Goal: Information Seeking & Learning: Check status

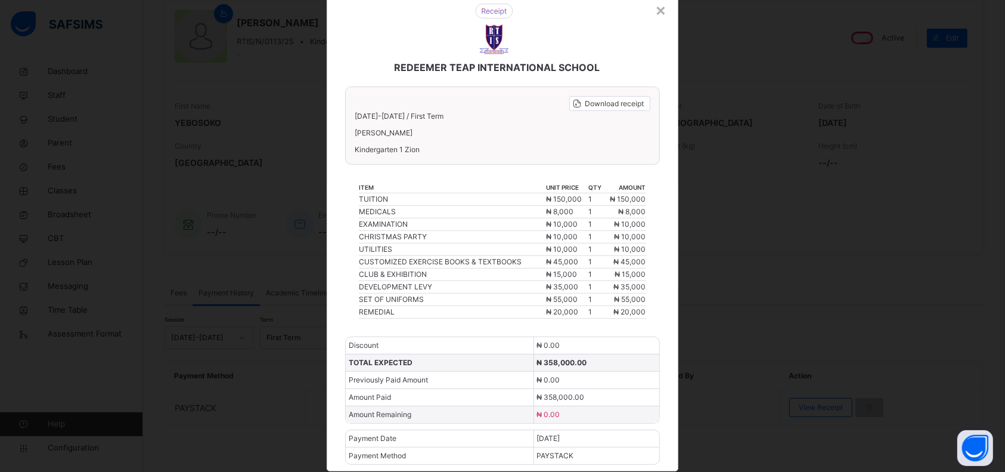
click at [661, 13] on div "×" at bounding box center [660, 9] width 11 height 25
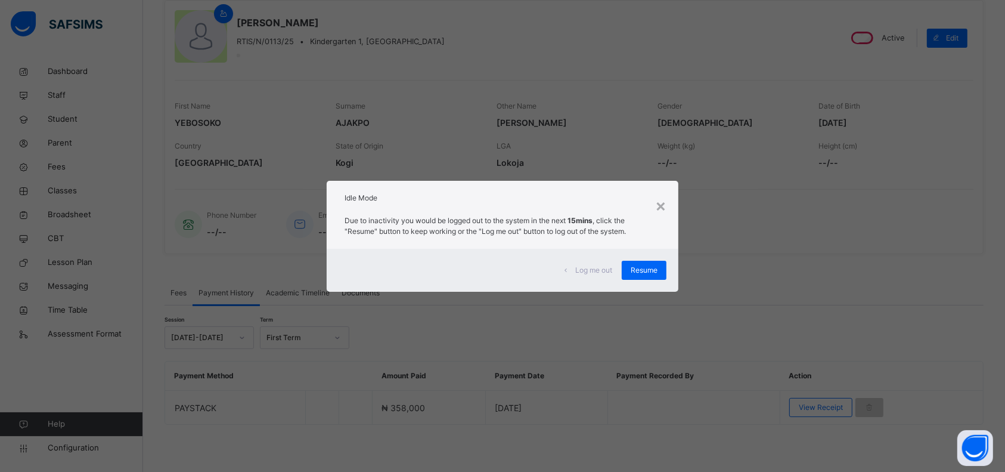
click at [639, 262] on div "Resume" at bounding box center [644, 270] width 45 height 19
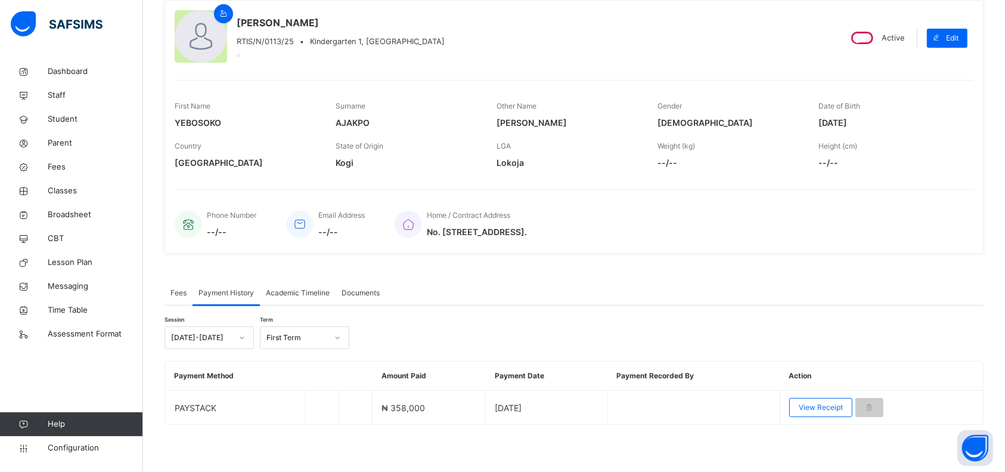
click at [56, 166] on span "Fees" at bounding box center [95, 167] width 95 height 12
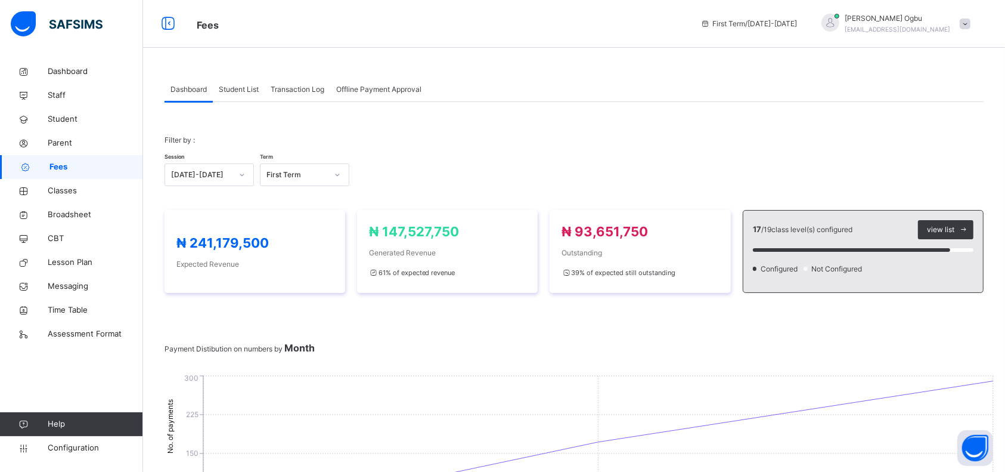
click at [236, 94] on span "Student List" at bounding box center [239, 89] width 40 height 11
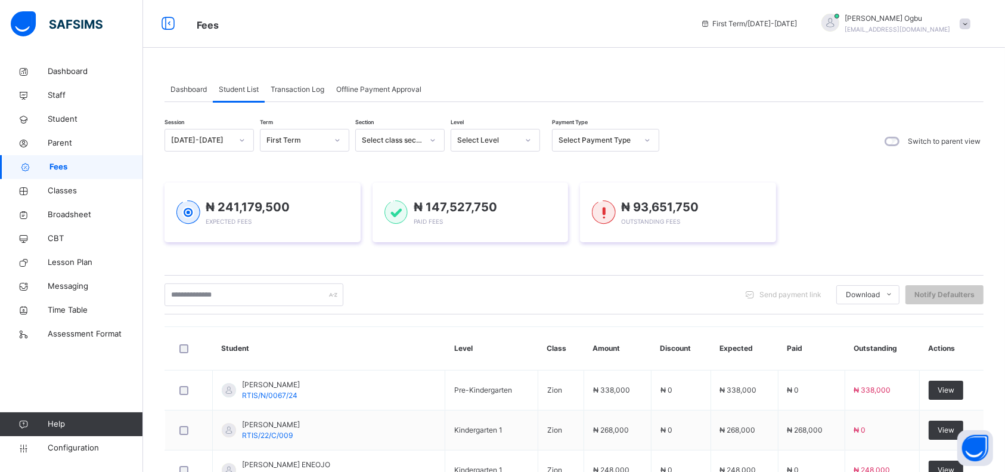
click at [301, 94] on span "Transaction Log" at bounding box center [298, 89] width 54 height 11
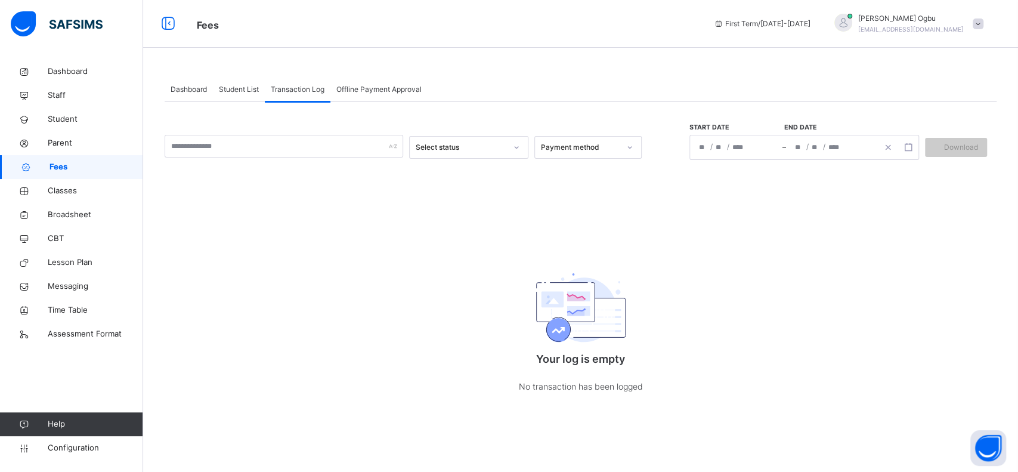
click at [247, 88] on span "Student List" at bounding box center [239, 89] width 40 height 11
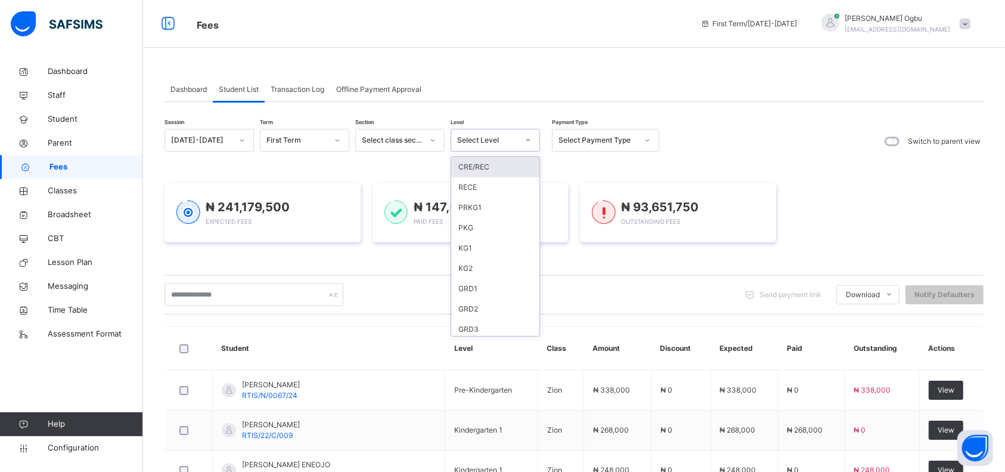
click at [481, 136] on div "Select Level" at bounding box center [487, 140] width 61 height 11
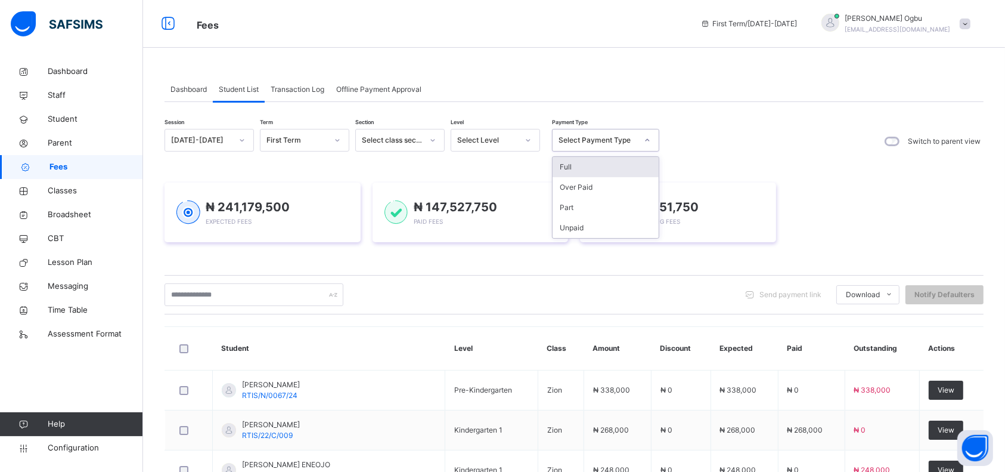
click at [578, 139] on div "Select Payment Type" at bounding box center [598, 140] width 79 height 11
click at [566, 165] on div "Full" at bounding box center [606, 167] width 106 height 20
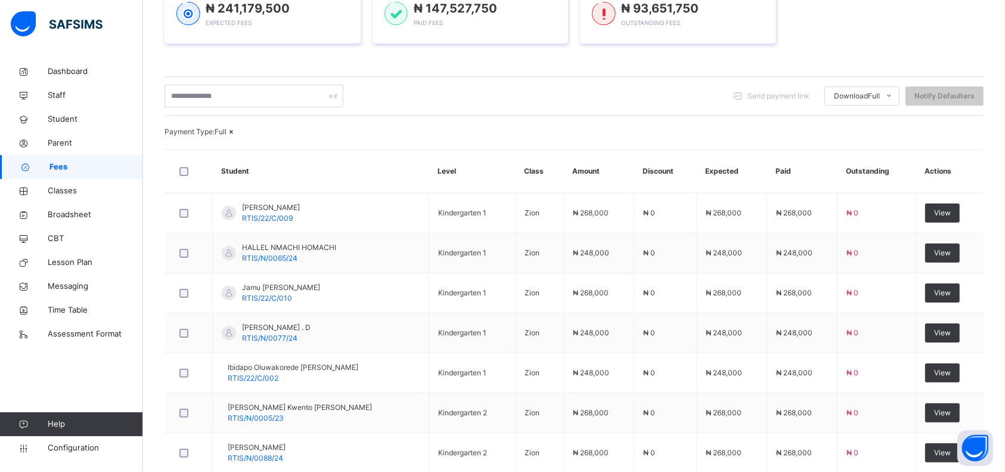
scroll to position [203, 0]
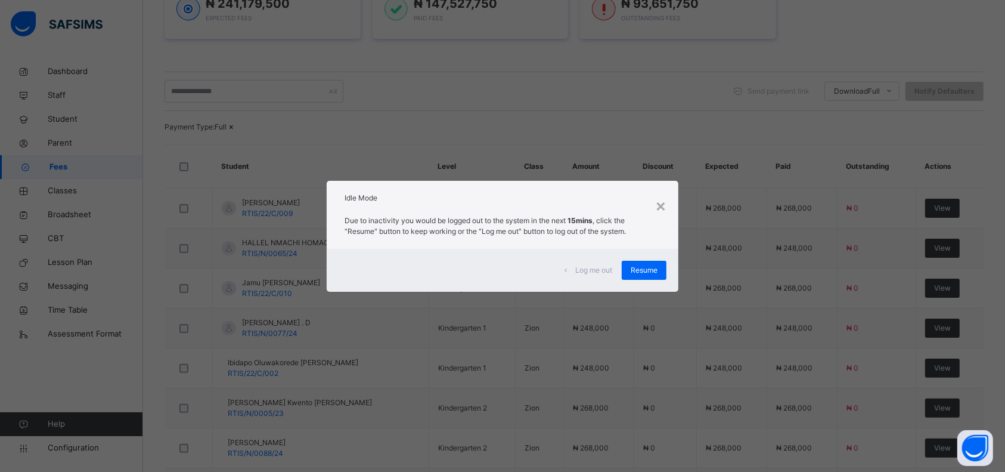
click at [645, 270] on span "Resume" at bounding box center [644, 270] width 27 height 11
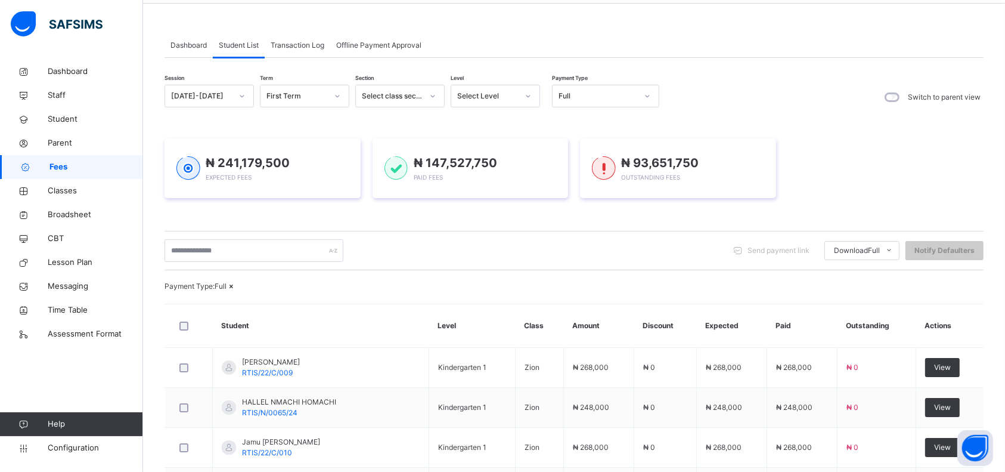
scroll to position [13, 0]
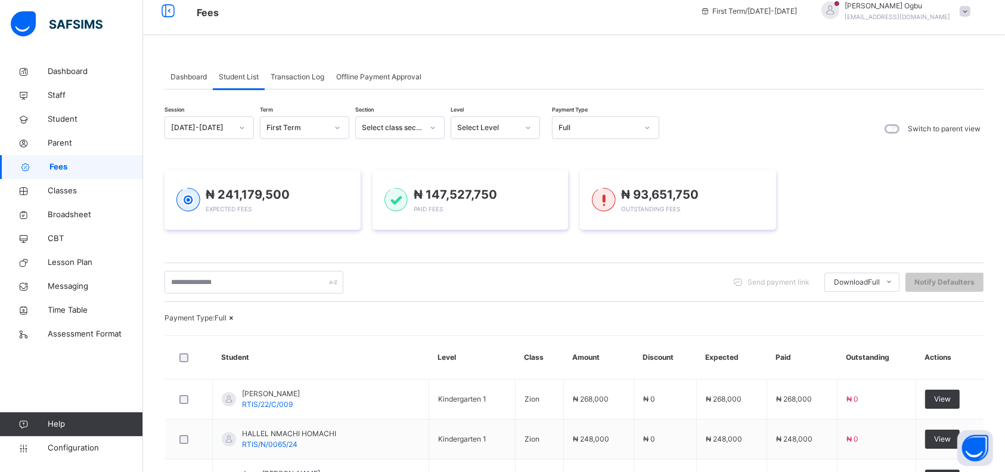
click at [196, 76] on span "Dashboard" at bounding box center [189, 77] width 36 height 11
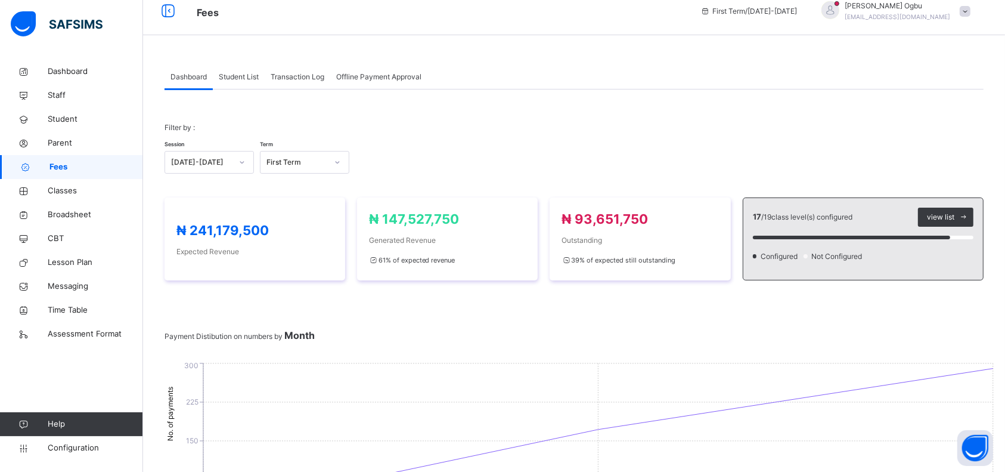
click at [313, 76] on span "Transaction Log" at bounding box center [298, 77] width 54 height 11
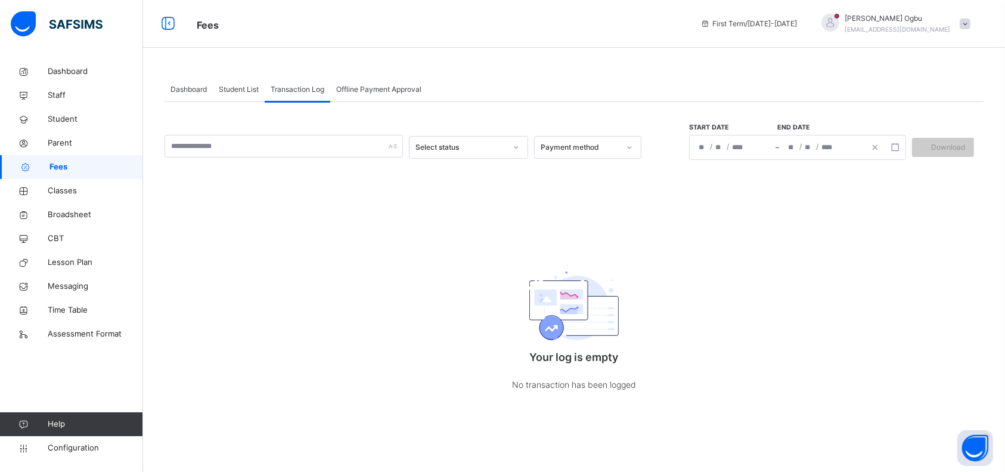
scroll to position [0, 0]
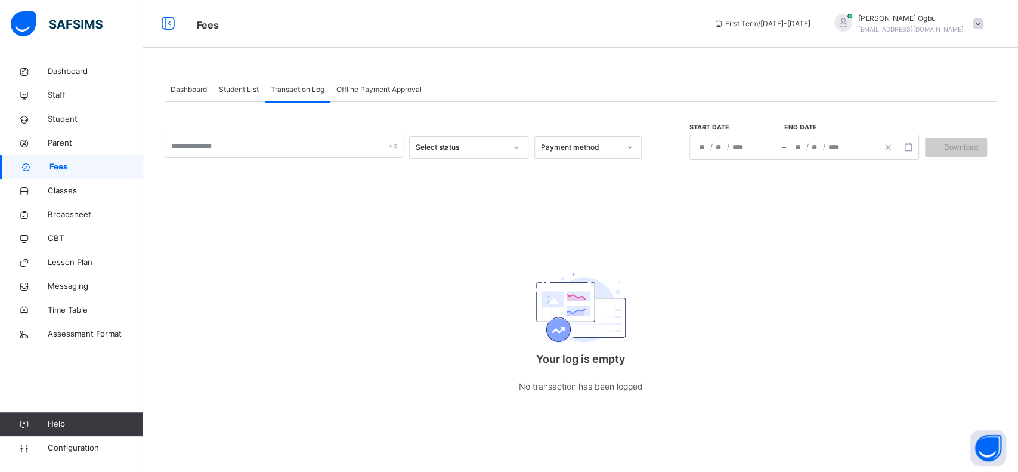
click at [229, 95] on div "Student List" at bounding box center [239, 90] width 52 height 24
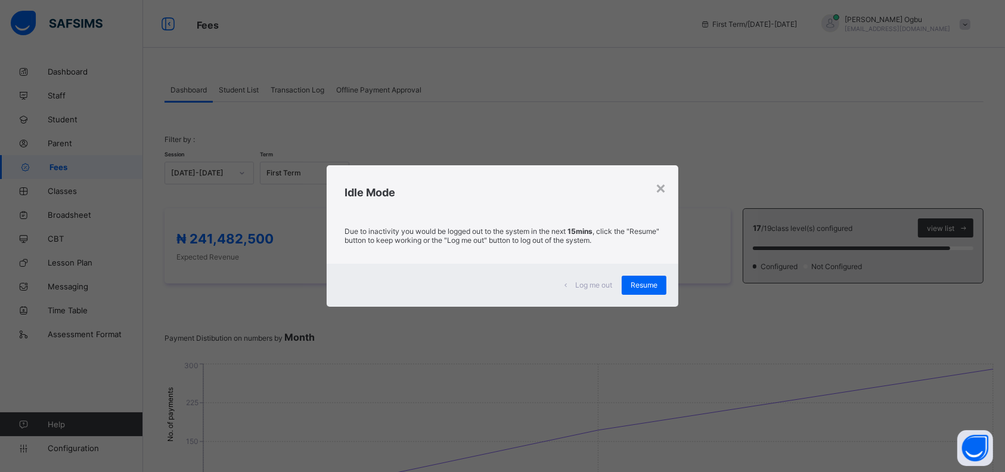
click at [639, 284] on span "Resume" at bounding box center [644, 284] width 27 height 9
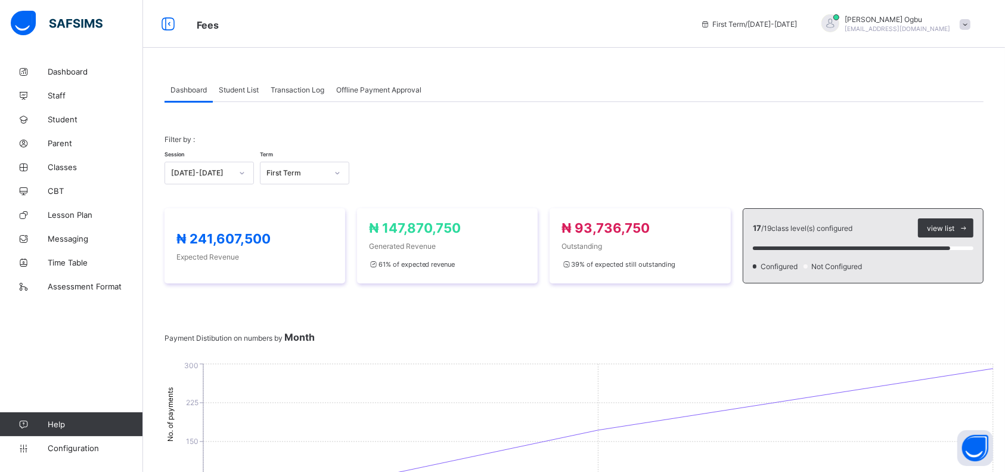
click at [242, 91] on span "Student List" at bounding box center [239, 89] width 40 height 9
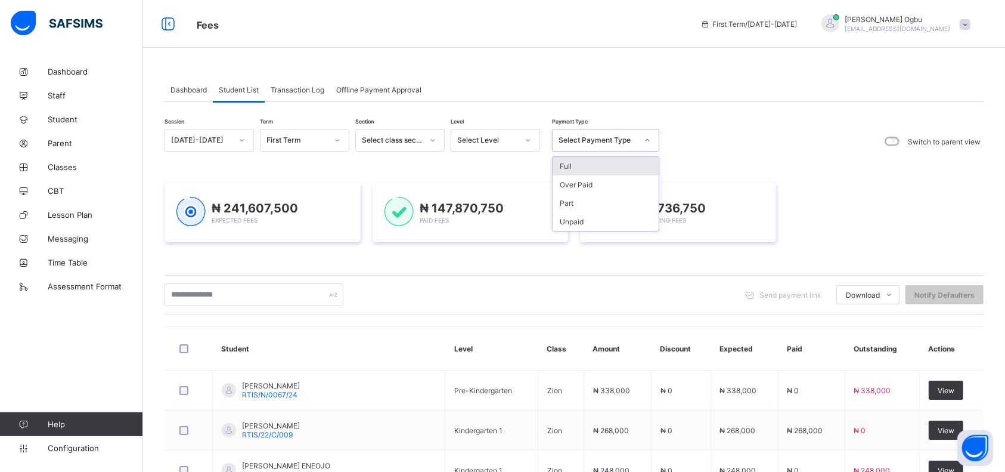
click at [618, 140] on div "Select Payment Type" at bounding box center [598, 140] width 79 height 9
click at [564, 206] on div "Part" at bounding box center [606, 203] width 106 height 18
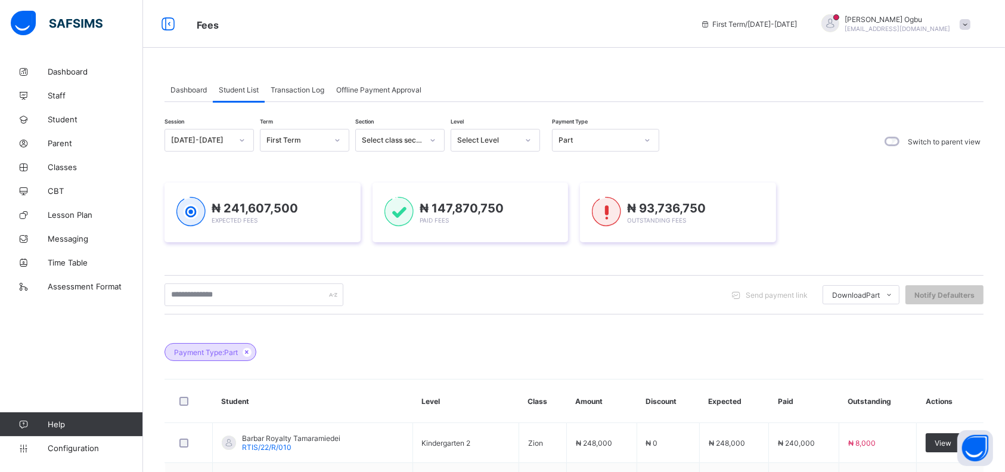
click at [861, 208] on div "₦ 241,607,500 Expected Fees ₦ 147,870,750 Paid Fees ₦ 93,736,750 Outstanding Fe…" at bounding box center [574, 212] width 819 height 60
click at [653, 143] on div at bounding box center [647, 140] width 20 height 19
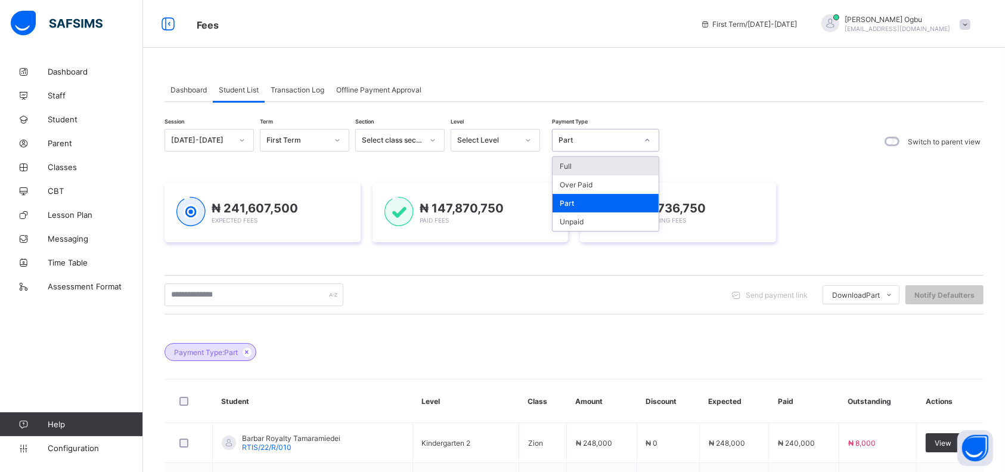
click at [560, 166] on div "Full" at bounding box center [606, 166] width 106 height 18
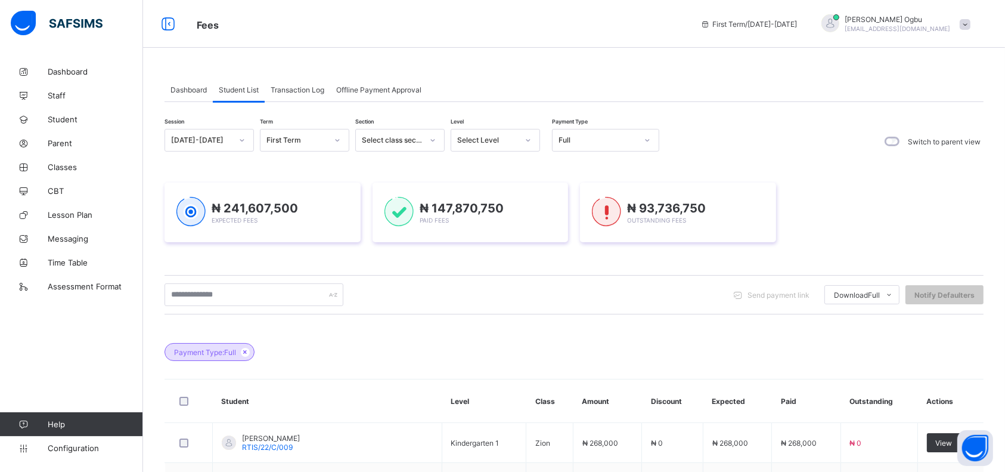
click at [867, 191] on div "₦ 241,607,500 Expected Fees ₦ 147,870,750 Paid Fees ₦ 93,736,750 Outstanding Fe…" at bounding box center [574, 212] width 819 height 60
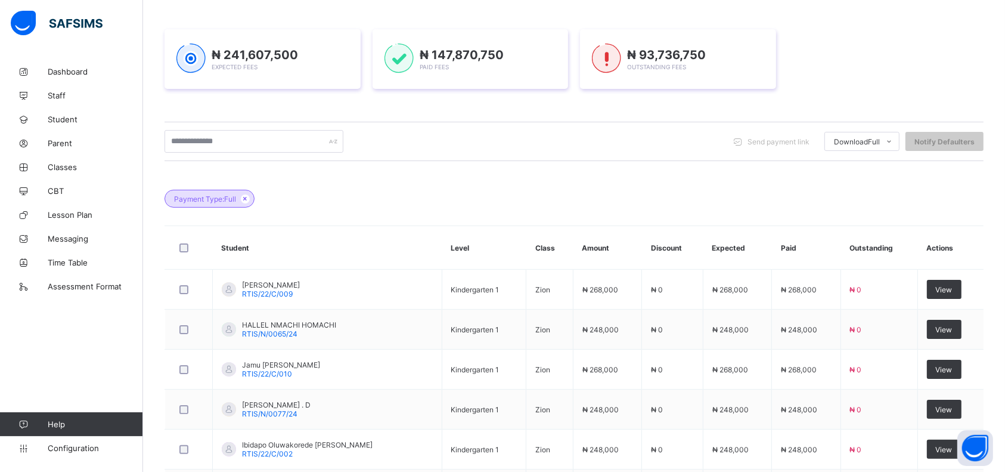
scroll to position [153, 0]
click at [238, 144] on input "text" at bounding box center [254, 142] width 179 height 23
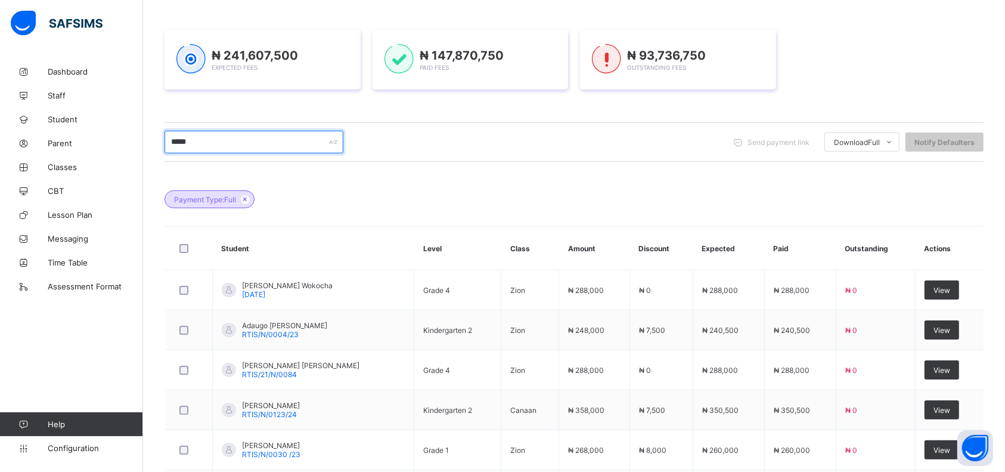
type input "*****"
click at [473, 193] on div "Payment Type: Full" at bounding box center [574, 193] width 819 height 42
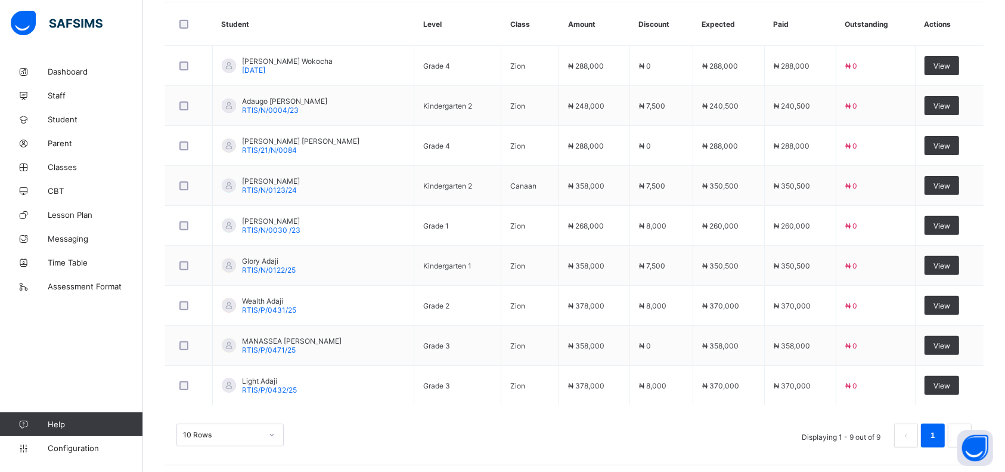
scroll to position [381, 0]
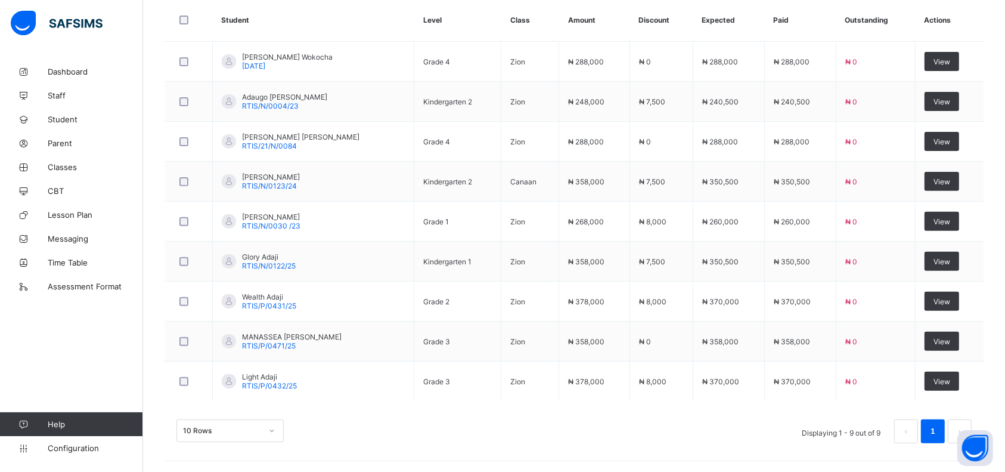
click at [261, 381] on span "RTIS/P/0432/25" at bounding box center [269, 385] width 55 height 9
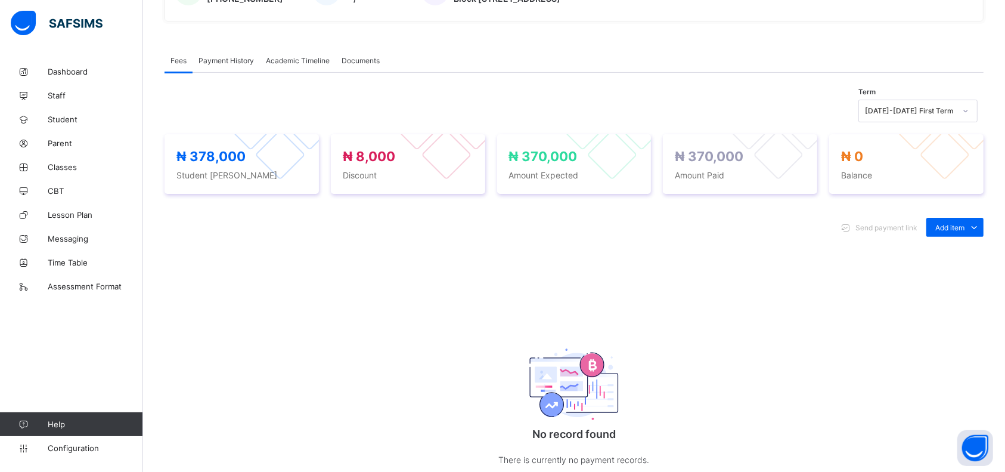
scroll to position [381, 0]
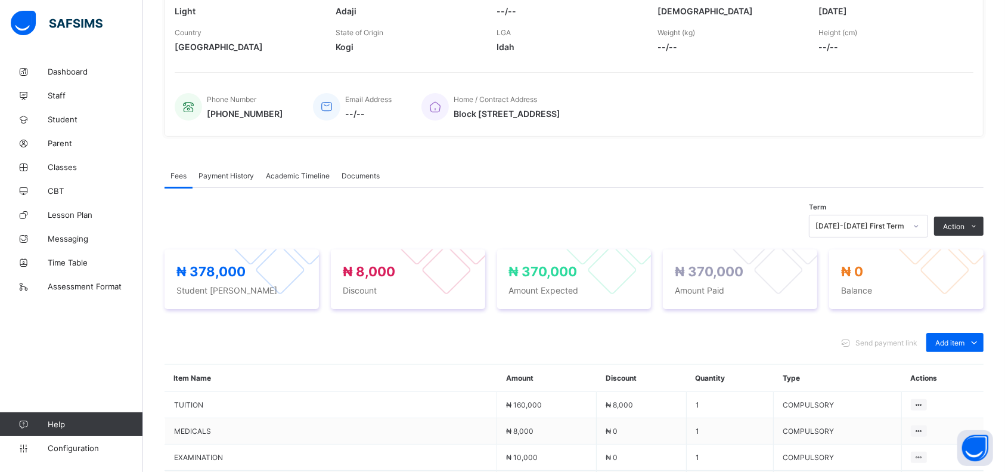
click at [237, 171] on span "Payment History" at bounding box center [226, 175] width 55 height 9
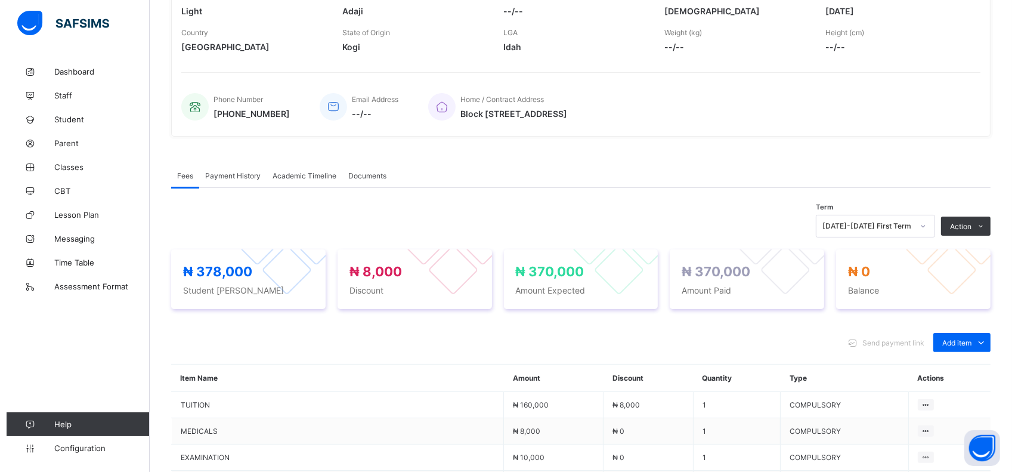
scroll to position [93, 0]
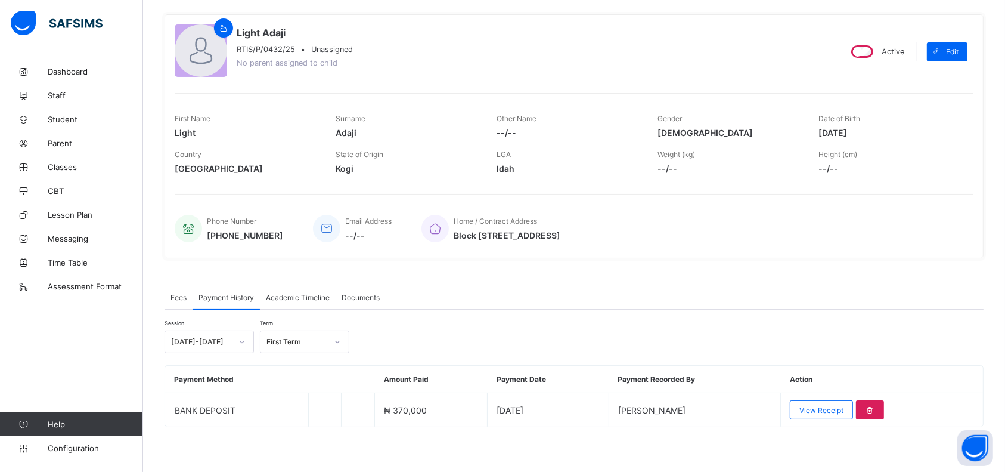
click at [816, 409] on div "View Receipt" at bounding box center [821, 409] width 63 height 19
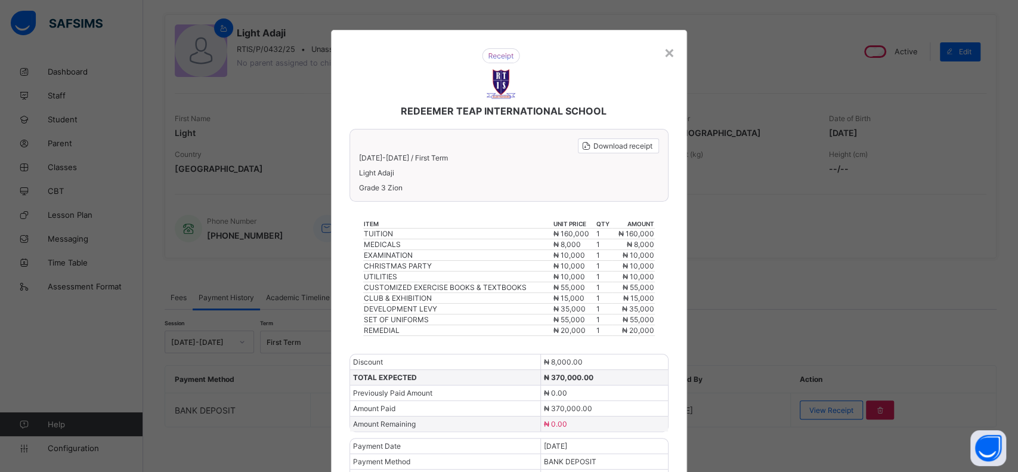
click at [621, 144] on span "Download receipt" at bounding box center [622, 145] width 59 height 9
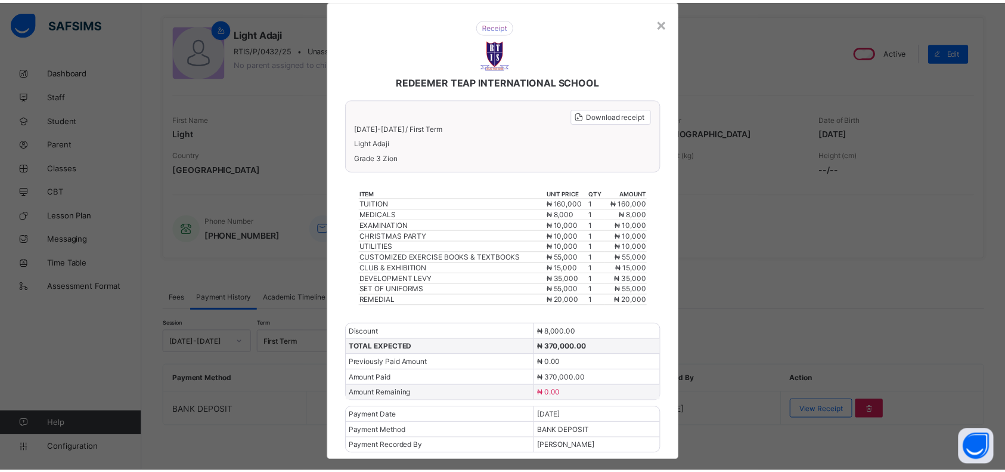
scroll to position [38, 0]
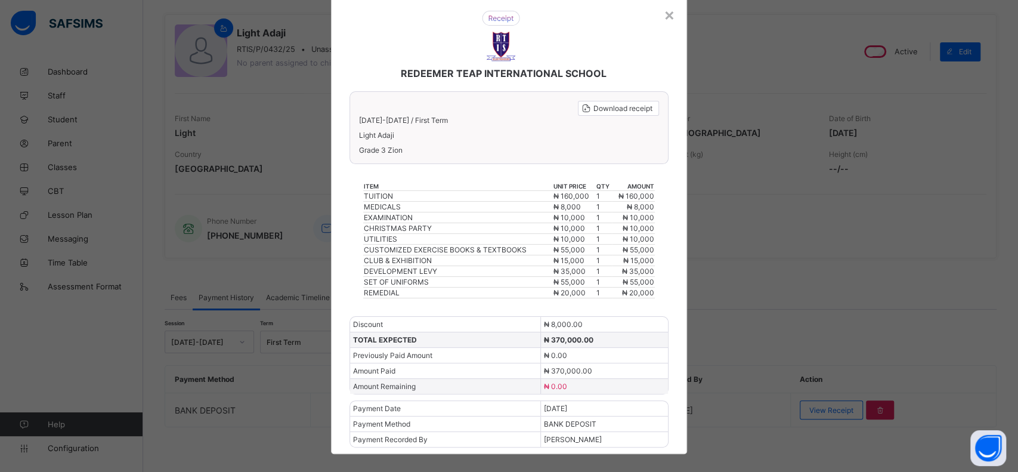
click at [674, 20] on div "REDEEMER TEAP INTERNATIONAL SCHOOL Download receipt 2025-2026 / First Term Ligh…" at bounding box center [509, 223] width 356 height 462
click at [665, 13] on div "×" at bounding box center [669, 14] width 11 height 20
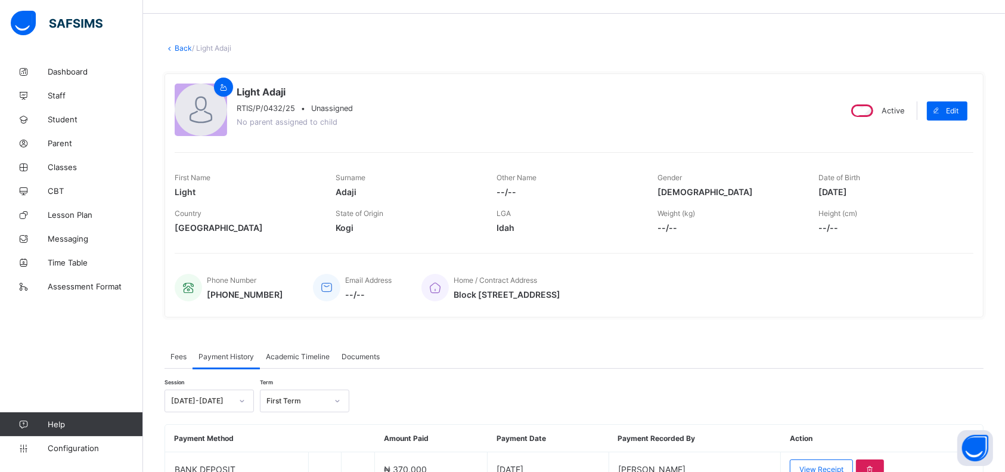
scroll to position [0, 0]
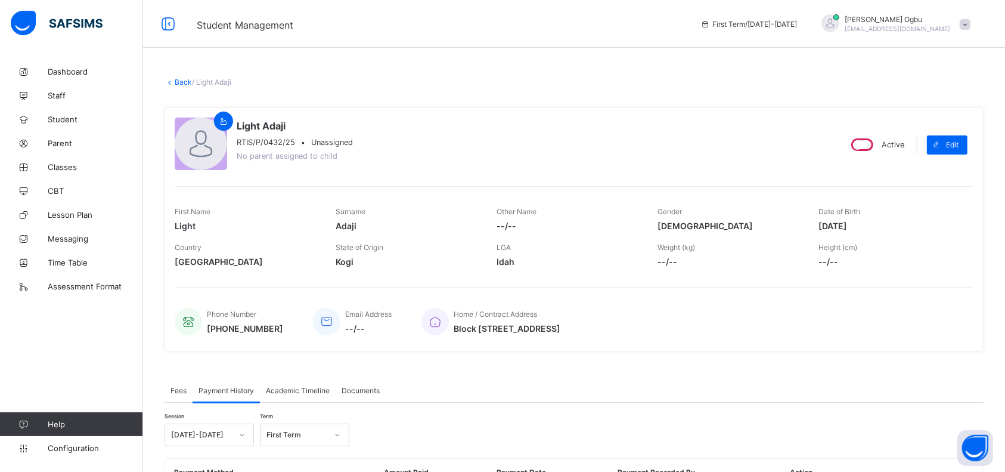
click at [177, 82] on link "Back" at bounding box center [183, 82] width 17 height 9
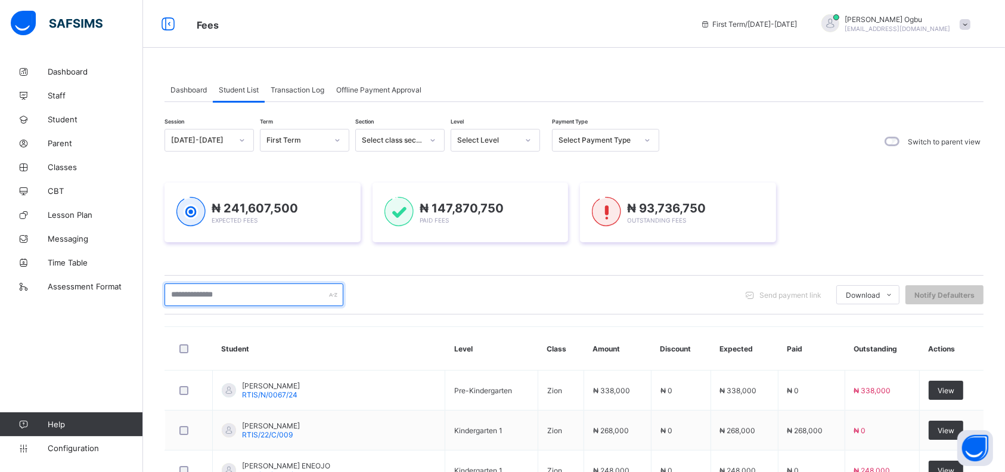
click at [195, 286] on input "text" at bounding box center [254, 294] width 179 height 23
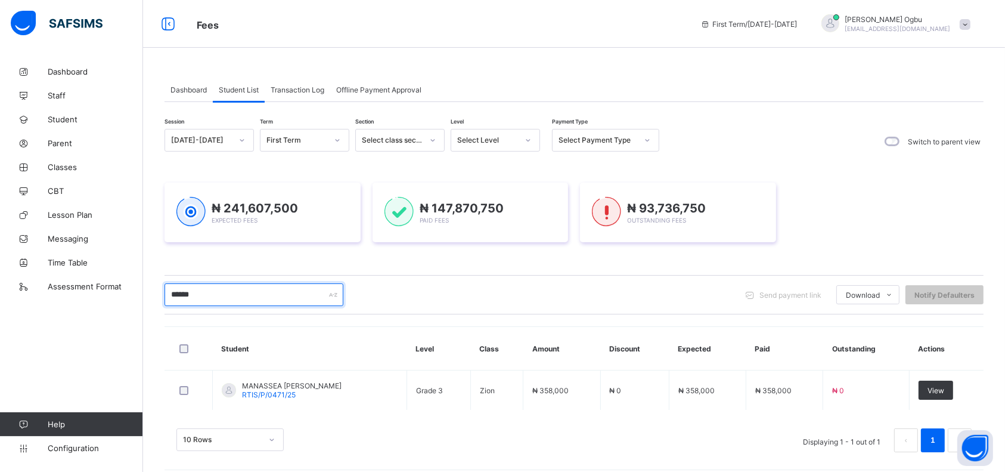
type input "******"
click at [291, 390] on span "RTIS/P/0471/25" at bounding box center [269, 394] width 54 height 9
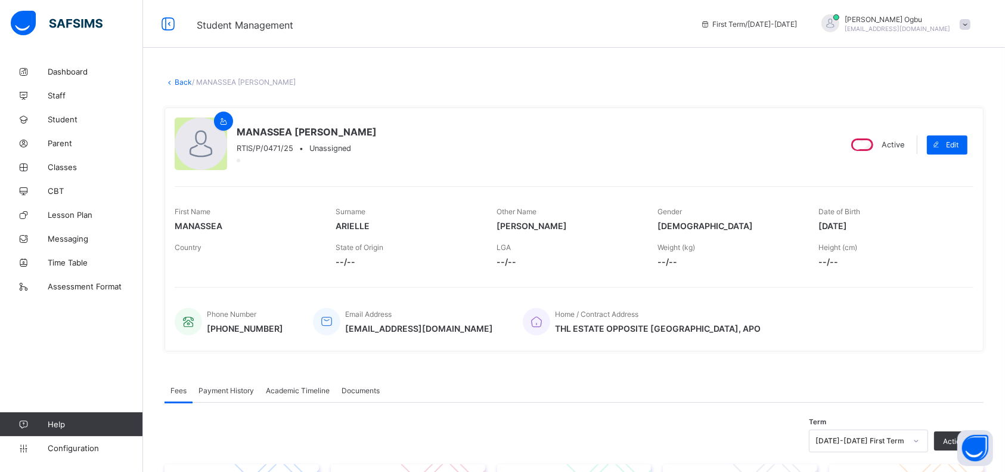
click at [230, 391] on span "Payment History" at bounding box center [226, 390] width 55 height 9
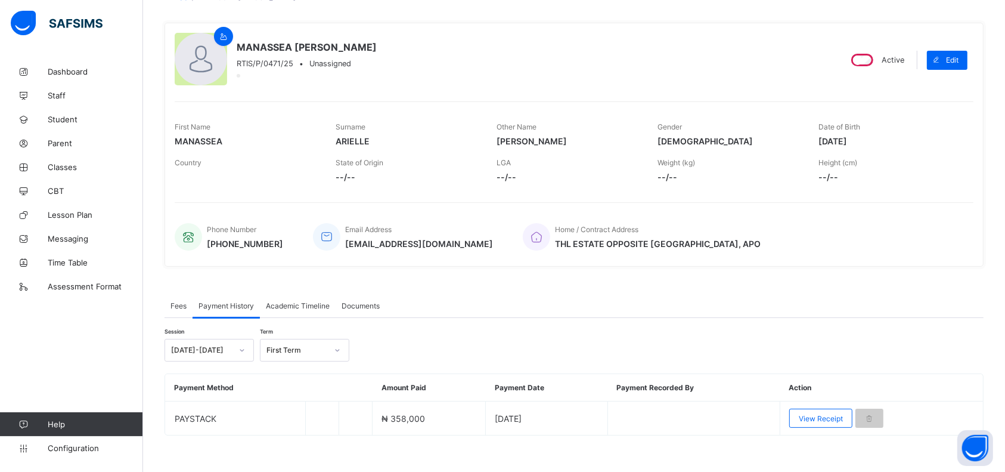
scroll to position [93, 0]
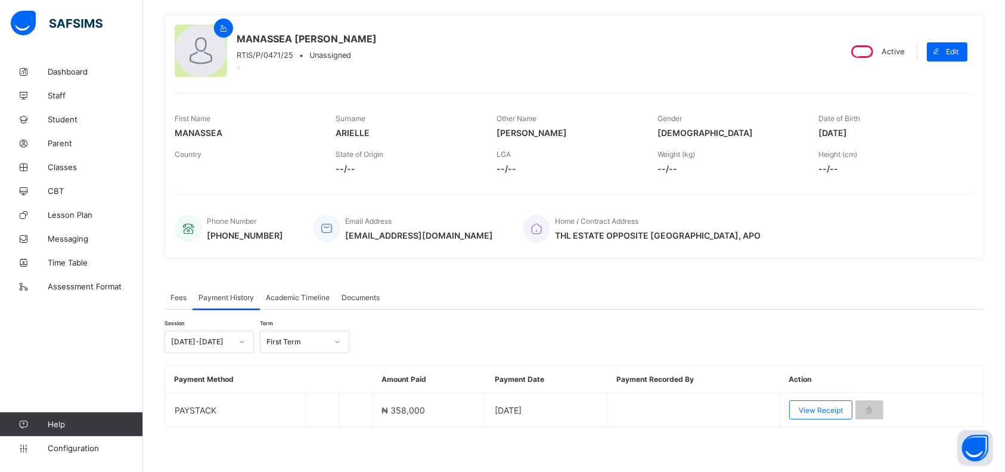
click at [820, 409] on span "View Receipt" at bounding box center [821, 409] width 44 height 9
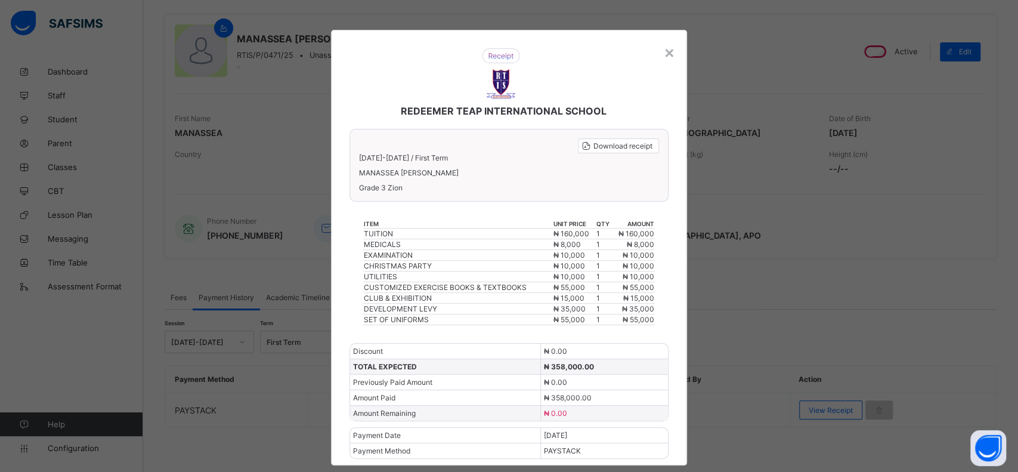
click at [674, 60] on div "REDEEMER TEAP INTERNATIONAL SCHOOL Download receipt 2025-2026 / First Term MANA…" at bounding box center [509, 247] width 356 height 435
click at [667, 50] on div "×" at bounding box center [669, 52] width 11 height 20
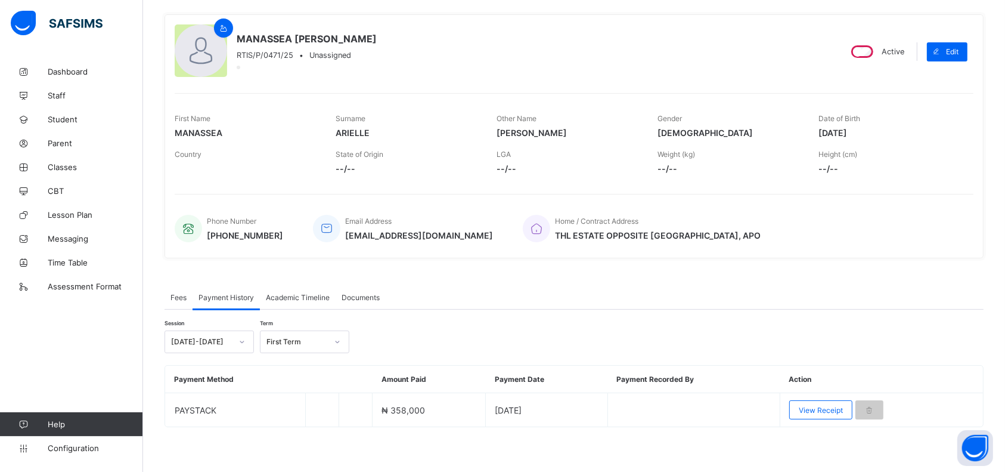
click at [55, 117] on span "Student" at bounding box center [95, 119] width 95 height 10
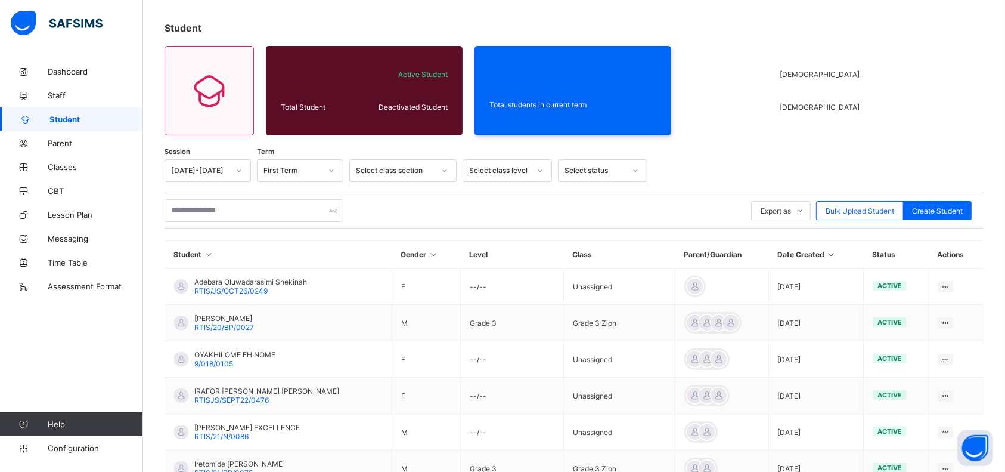
scroll to position [93, 0]
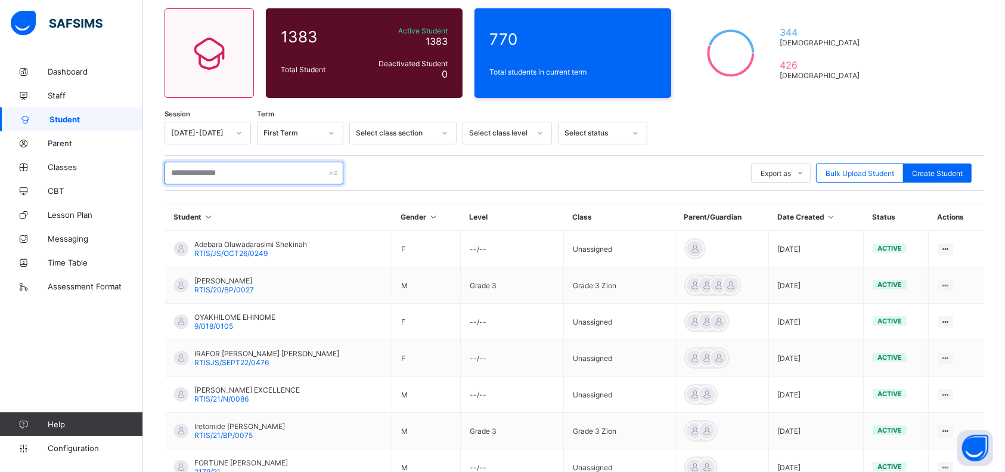
click at [228, 174] on input "text" at bounding box center [254, 173] width 179 height 23
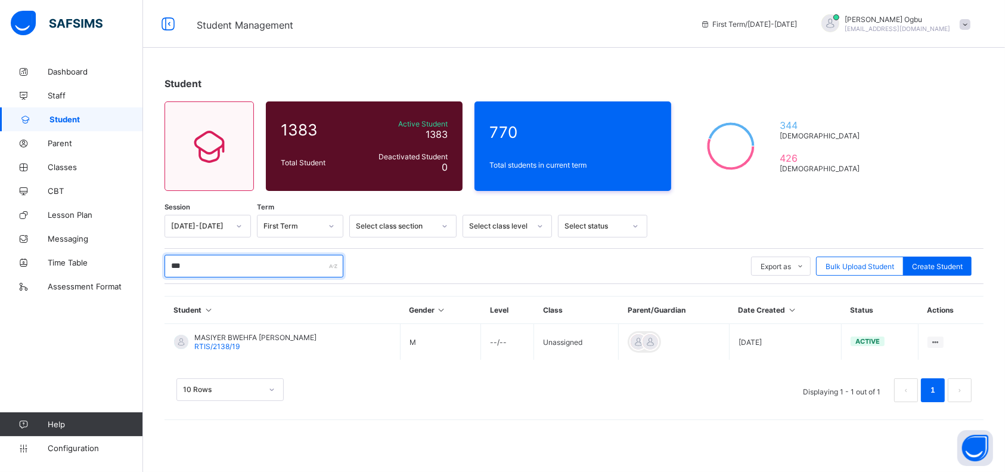
scroll to position [0, 0]
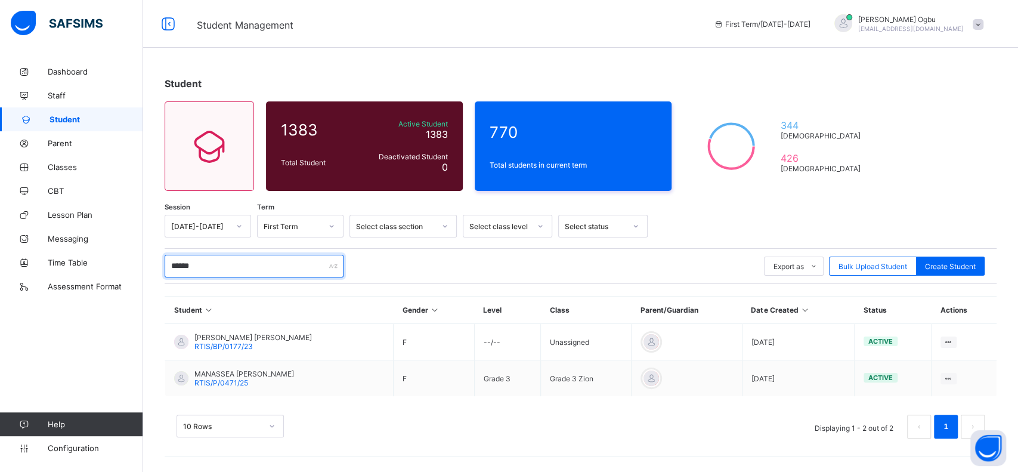
type input "******"
click at [226, 379] on span "RTIS/P/0471/25" at bounding box center [221, 382] width 54 height 9
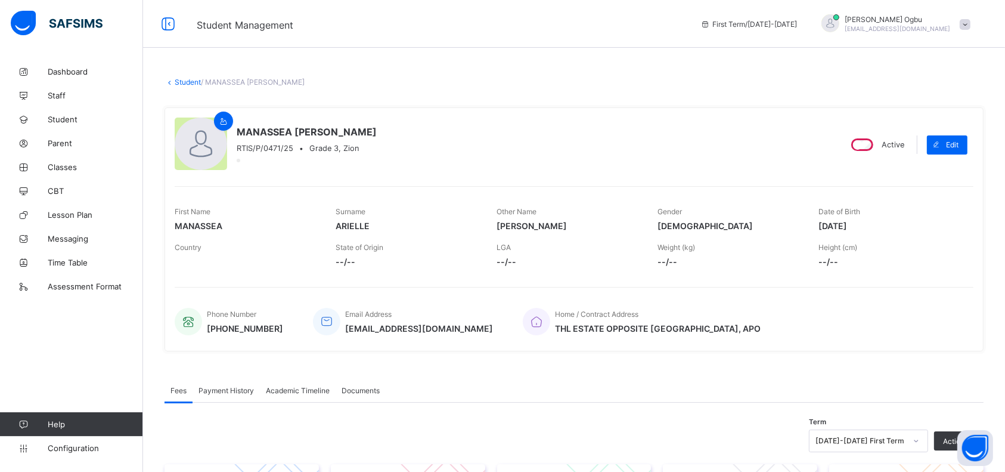
click at [54, 119] on span "Student" at bounding box center [95, 119] width 95 height 10
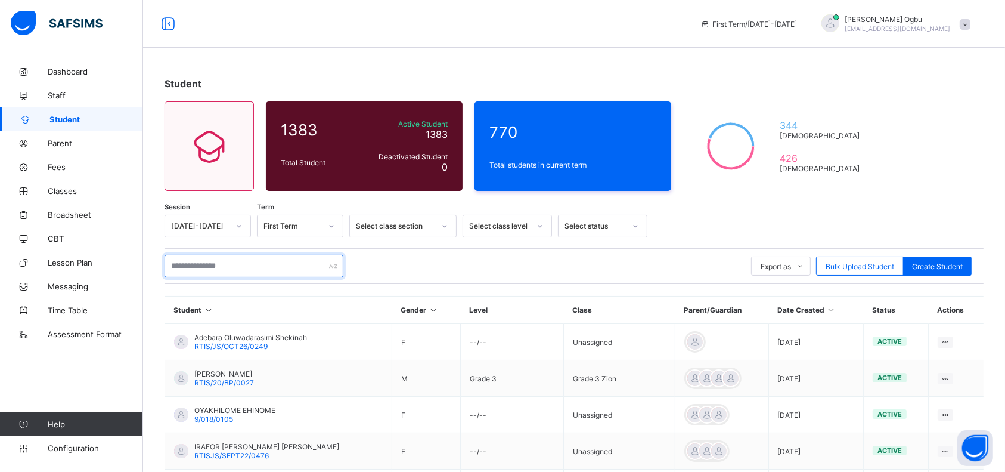
click at [267, 266] on input "text" at bounding box center [254, 266] width 179 height 23
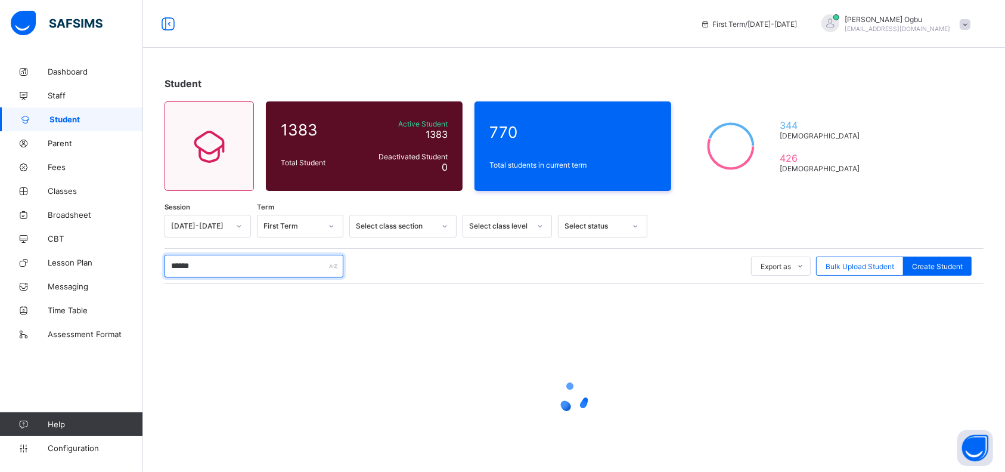
type input "*******"
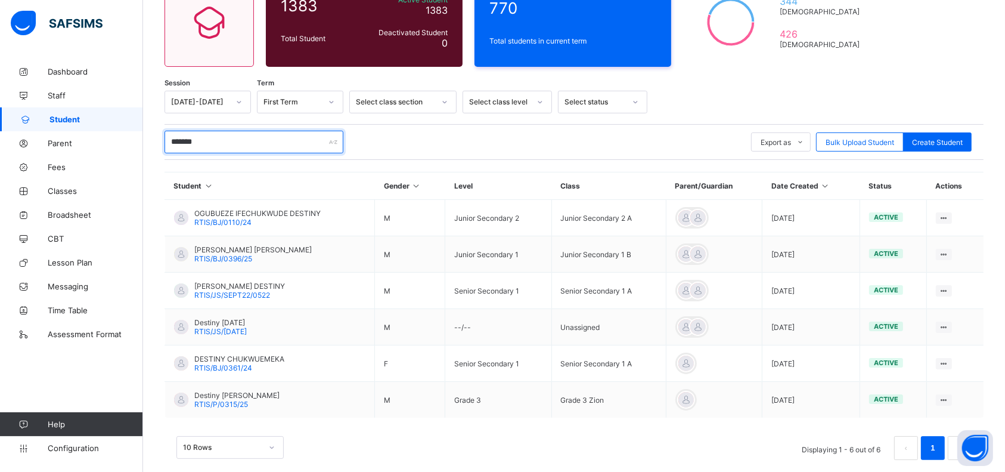
scroll to position [140, 0]
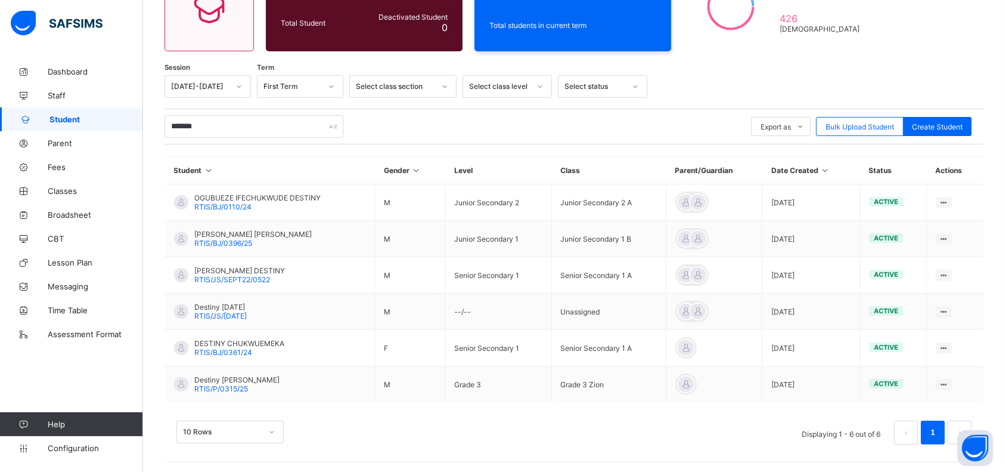
click at [240, 348] on span "RTIS/BJ/0361/24" at bounding box center [223, 352] width 58 height 9
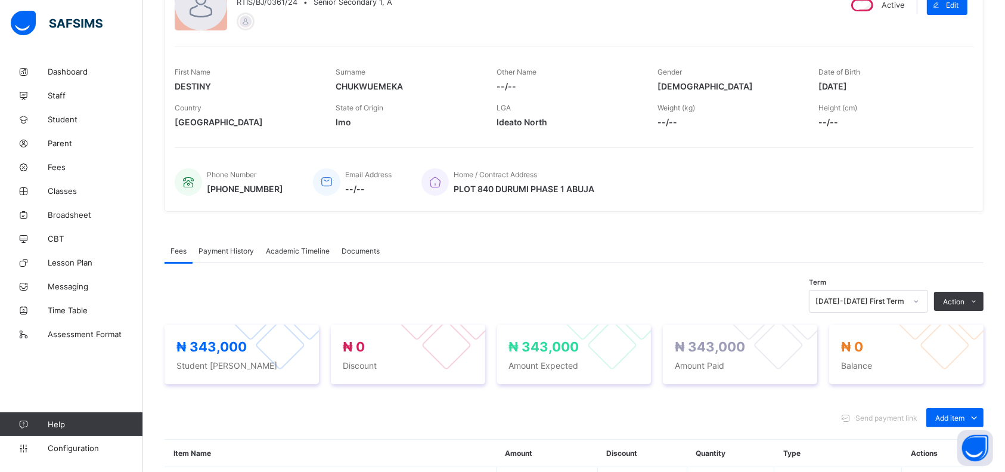
click at [224, 243] on div "Payment History" at bounding box center [226, 251] width 67 height 24
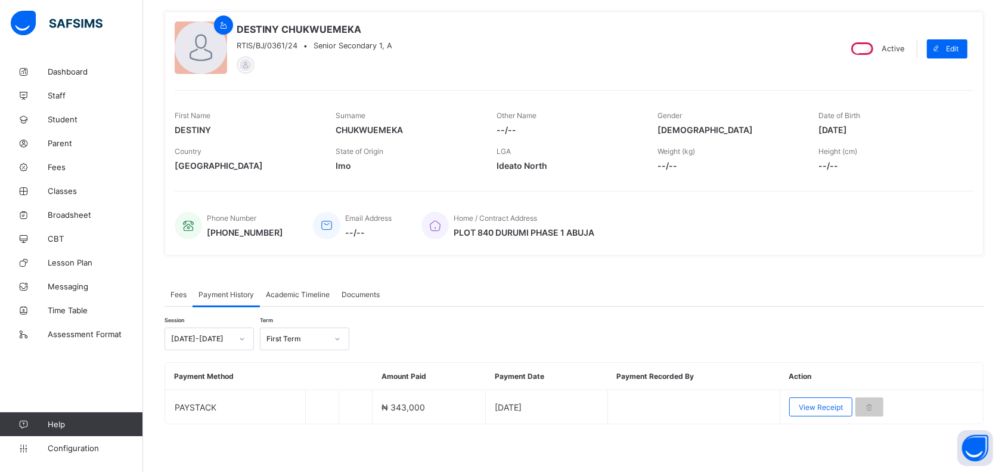
scroll to position [93, 0]
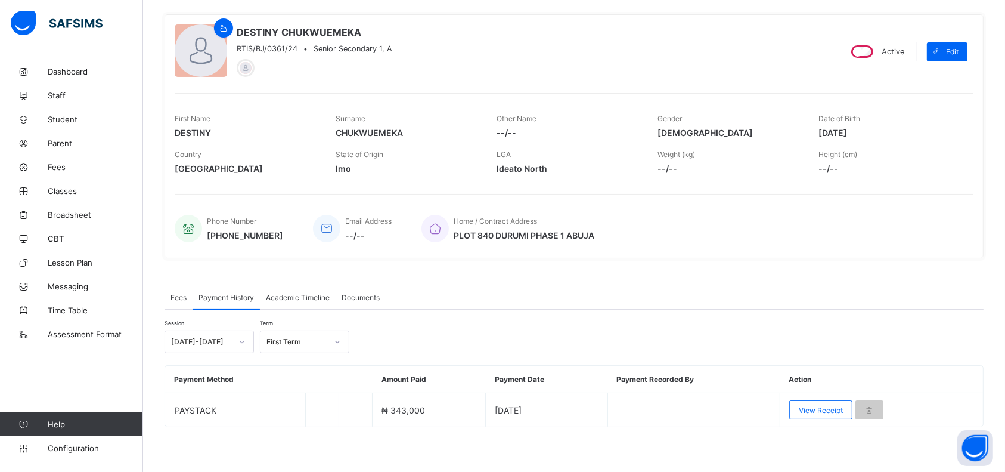
click at [821, 410] on span "View Receipt" at bounding box center [821, 409] width 44 height 9
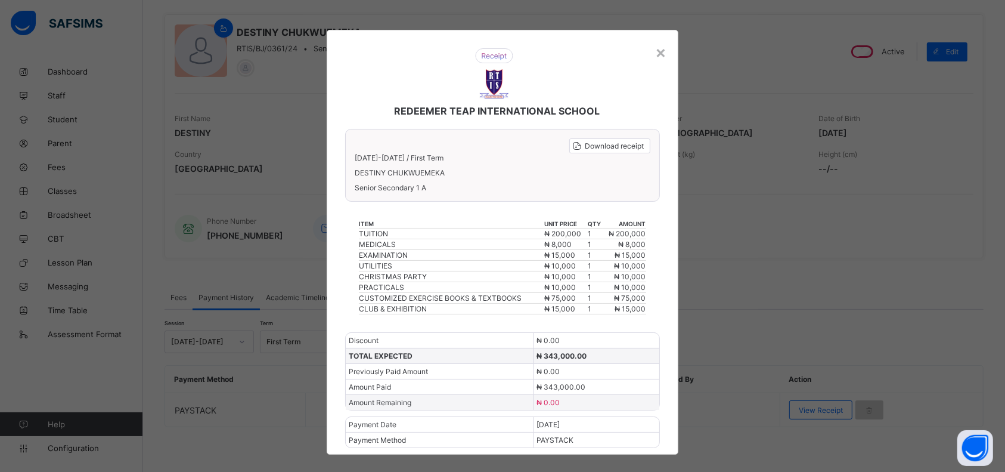
click at [664, 57] on div "×" at bounding box center [660, 52] width 11 height 20
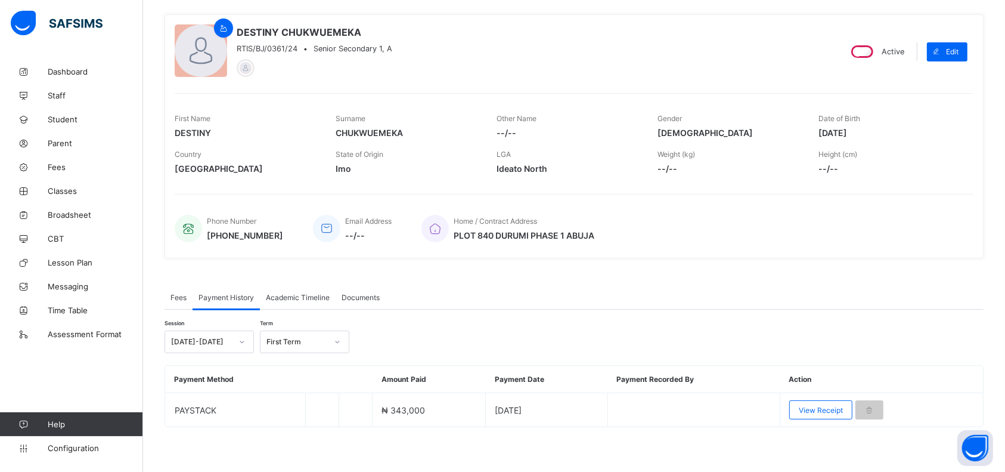
click at [57, 169] on span "Fees" at bounding box center [95, 167] width 95 height 10
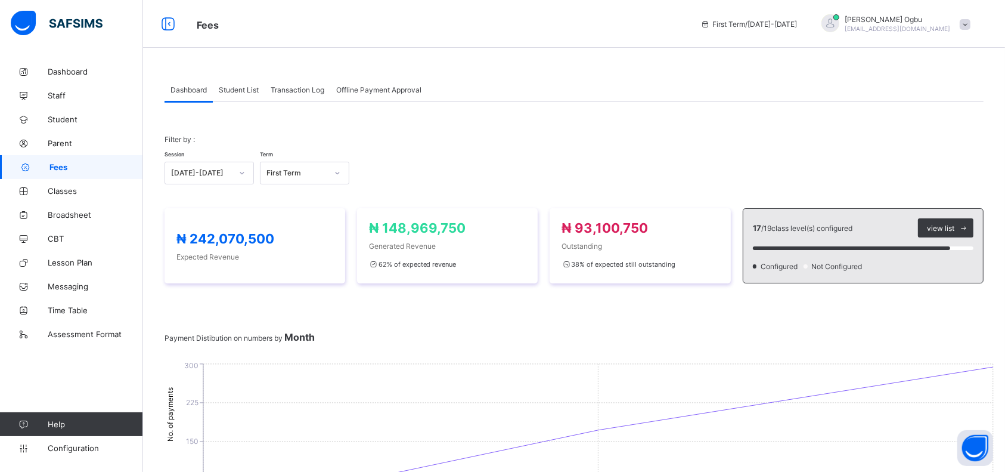
click at [237, 87] on span "Student List" at bounding box center [239, 89] width 40 height 9
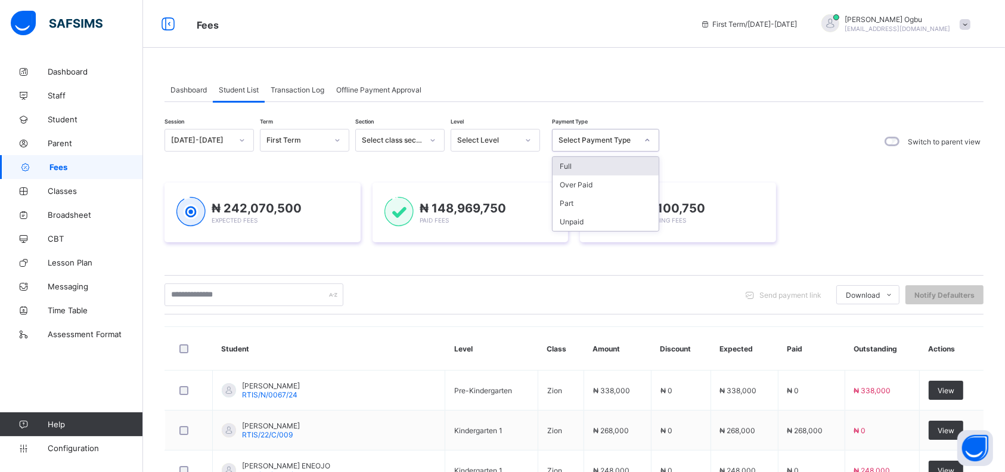
click at [578, 136] on div "Select Payment Type" at bounding box center [598, 140] width 79 height 9
click at [565, 169] on div "Full" at bounding box center [606, 166] width 106 height 18
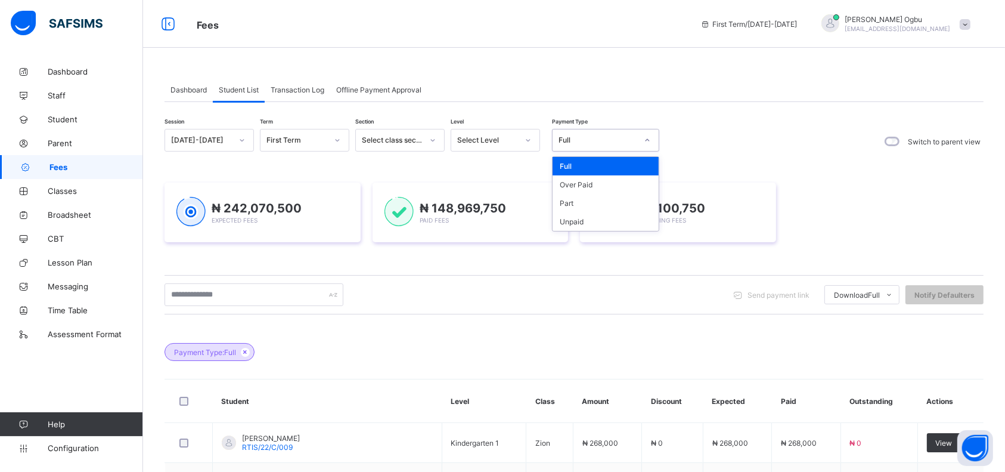
click at [575, 203] on div "Part" at bounding box center [606, 203] width 106 height 18
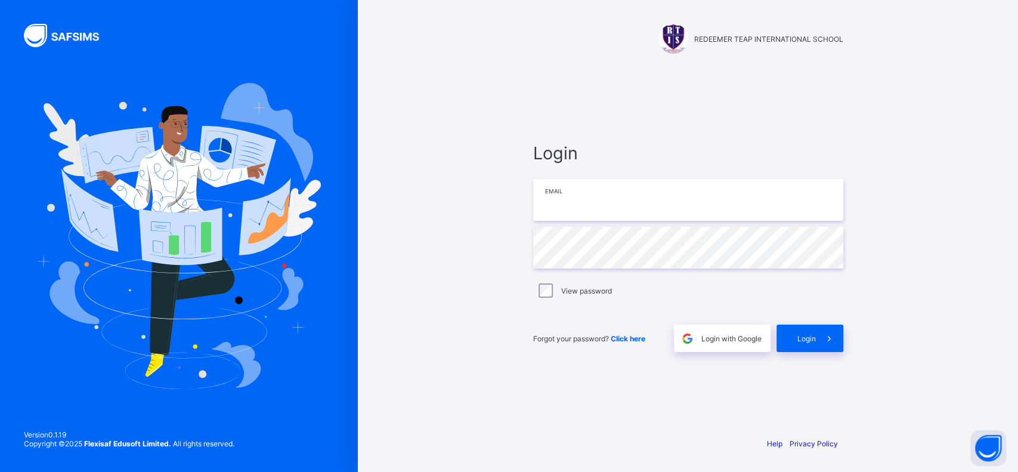
click at [561, 213] on input "email" at bounding box center [688, 200] width 310 height 42
click at [564, 211] on input "email" at bounding box center [688, 200] width 310 height 42
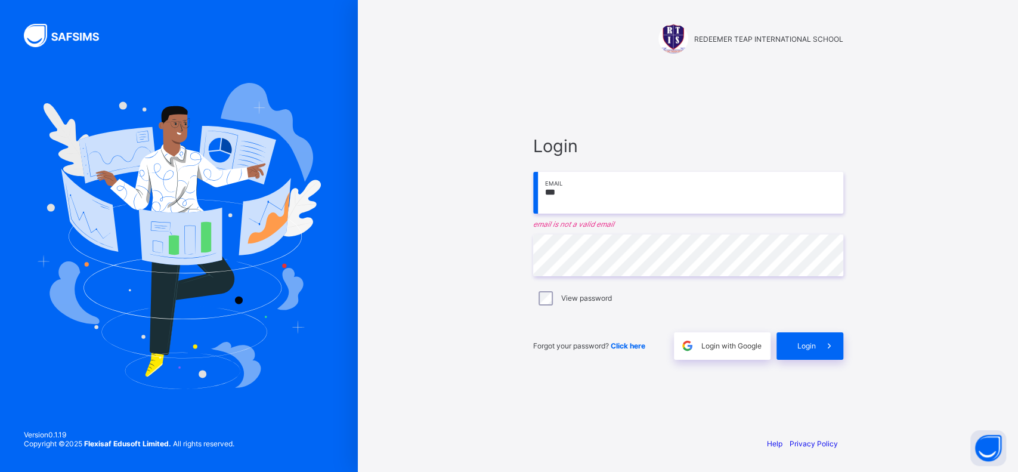
type input "**********"
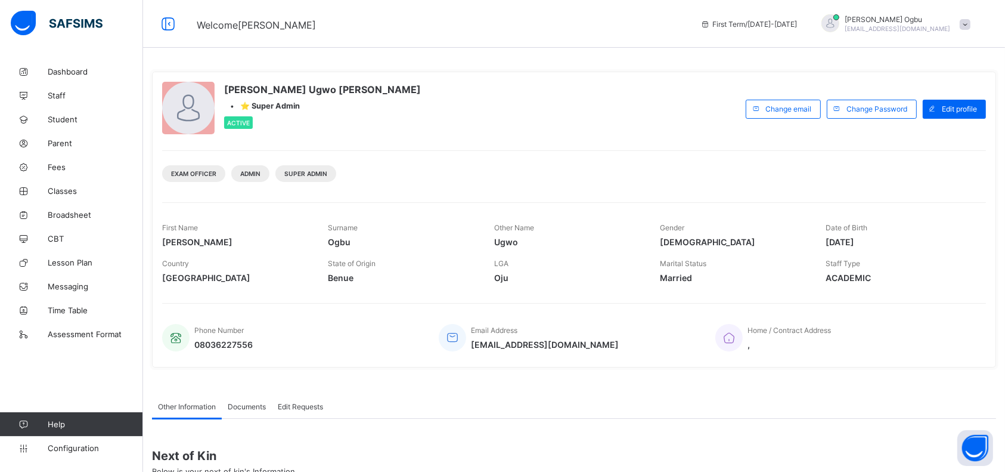
click at [63, 122] on span "Student" at bounding box center [95, 119] width 95 height 10
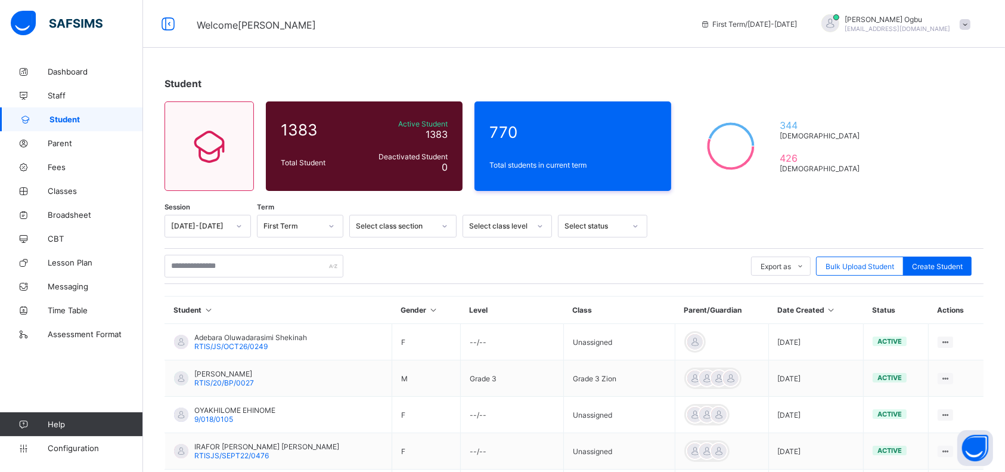
click at [74, 261] on span "Lesson Plan" at bounding box center [95, 263] width 95 height 10
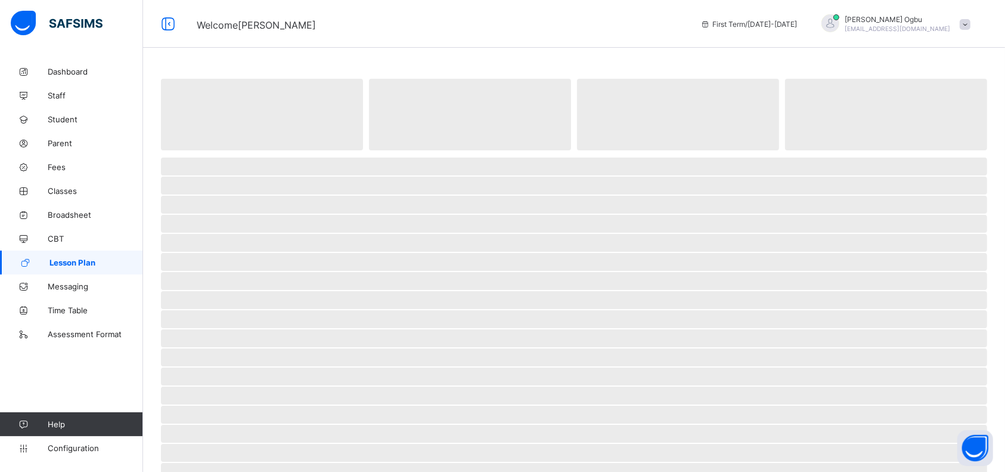
click at [65, 167] on span "Fees" at bounding box center [95, 167] width 95 height 10
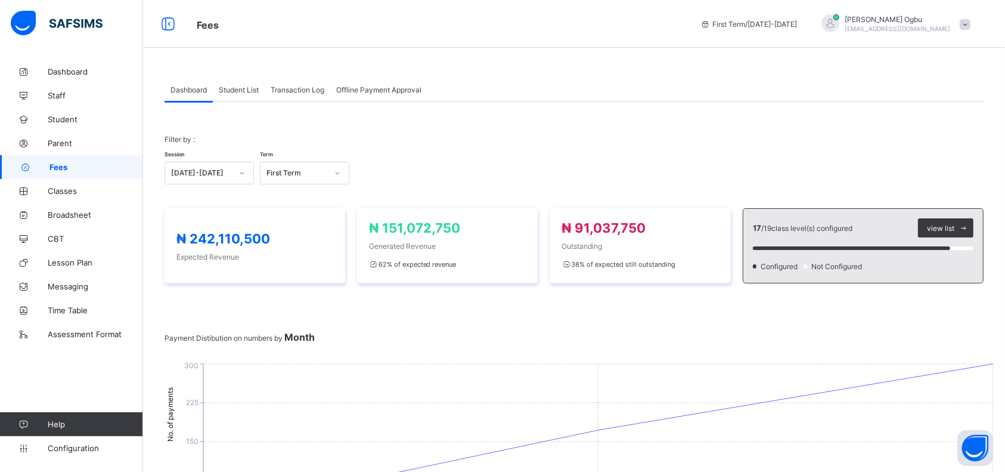
click at [290, 92] on span "Transaction Log" at bounding box center [298, 89] width 54 height 9
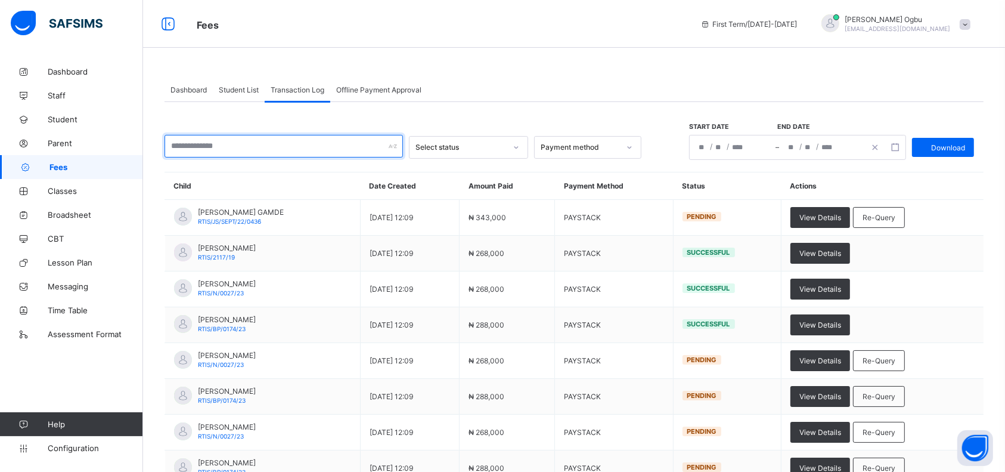
click at [302, 146] on input "text" at bounding box center [284, 146] width 239 height 23
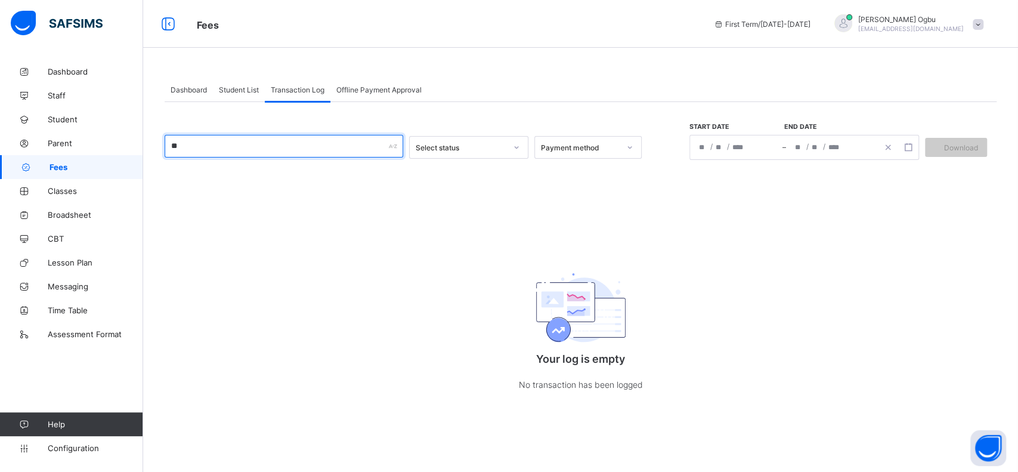
type input "*"
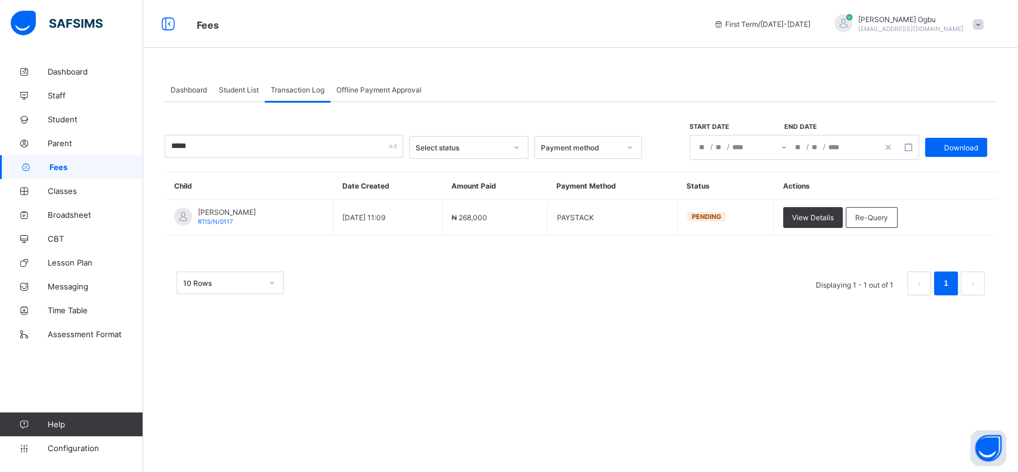
click at [445, 321] on div "Dashboard Student List Transaction Log Offline Payment Approval Transaction Log…" at bounding box center [580, 192] width 875 height 265
click at [239, 141] on input "*****" at bounding box center [284, 146] width 239 height 23
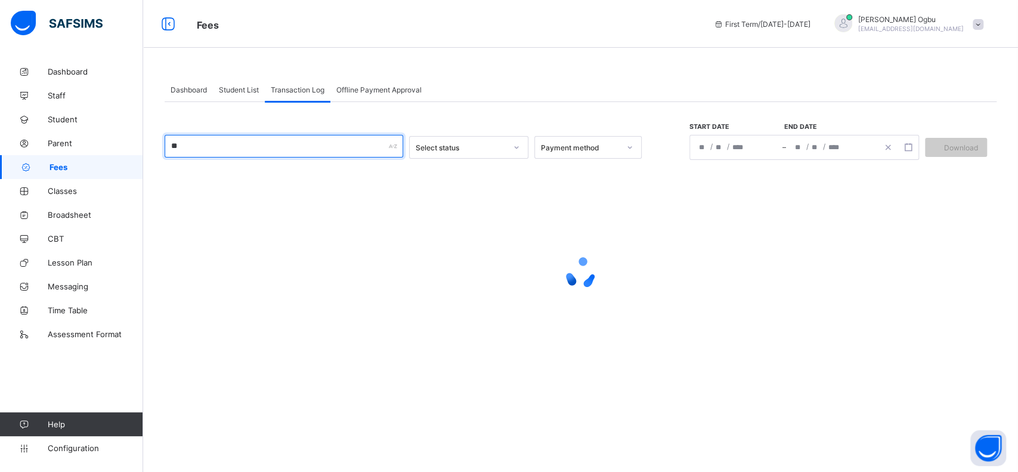
type input "*"
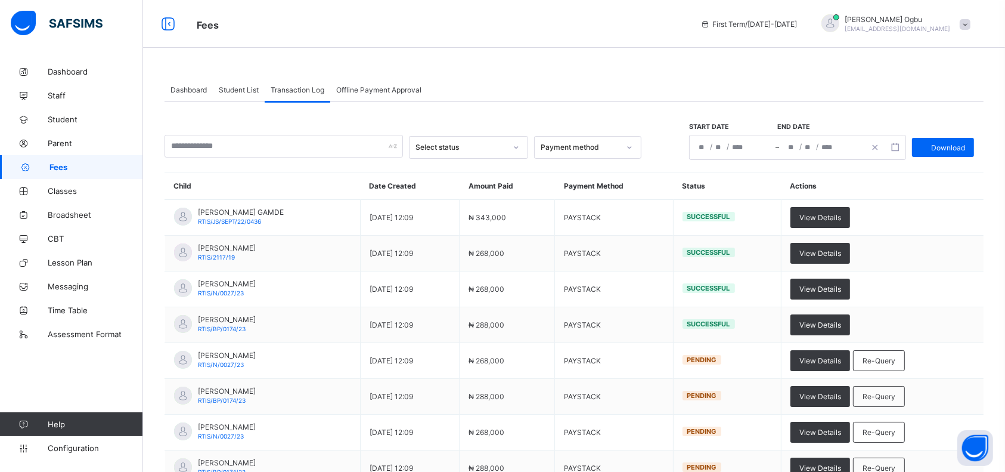
click at [231, 93] on span "Student List" at bounding box center [239, 89] width 40 height 9
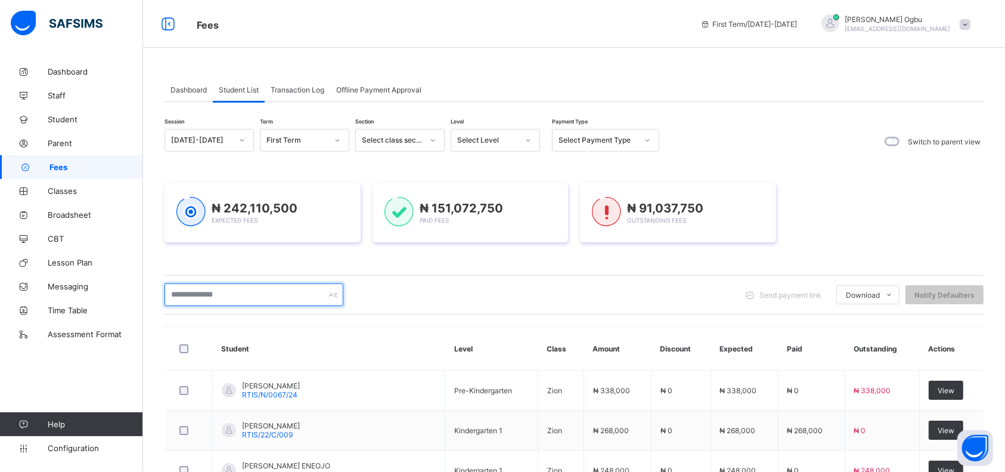
click at [243, 305] on input "text" at bounding box center [254, 294] width 179 height 23
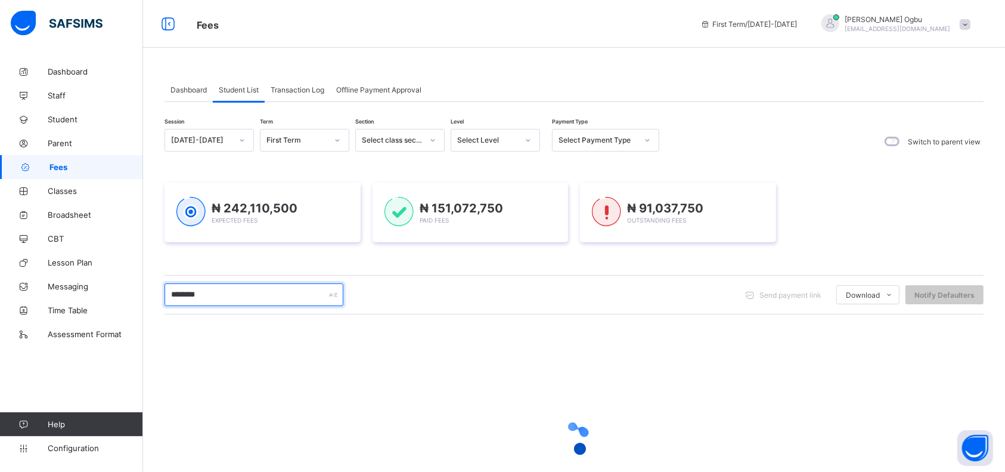
click at [210, 295] on input "********" at bounding box center [254, 294] width 179 height 23
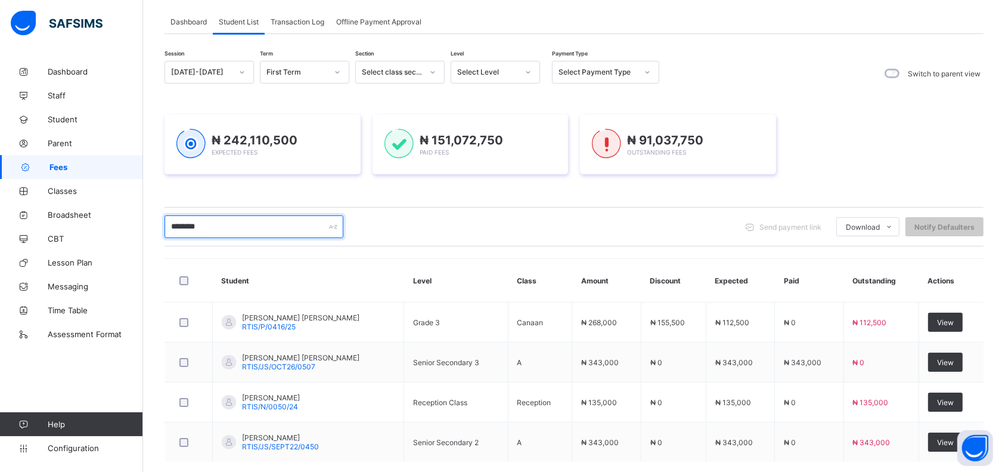
scroll to position [129, 0]
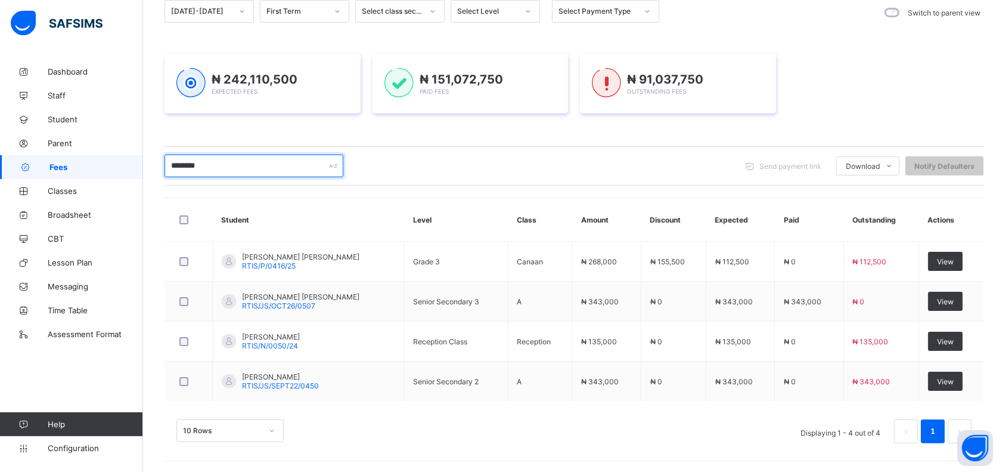
type input "********"
click at [265, 265] on span "RTIS/P/0416/25" at bounding box center [269, 265] width 54 height 9
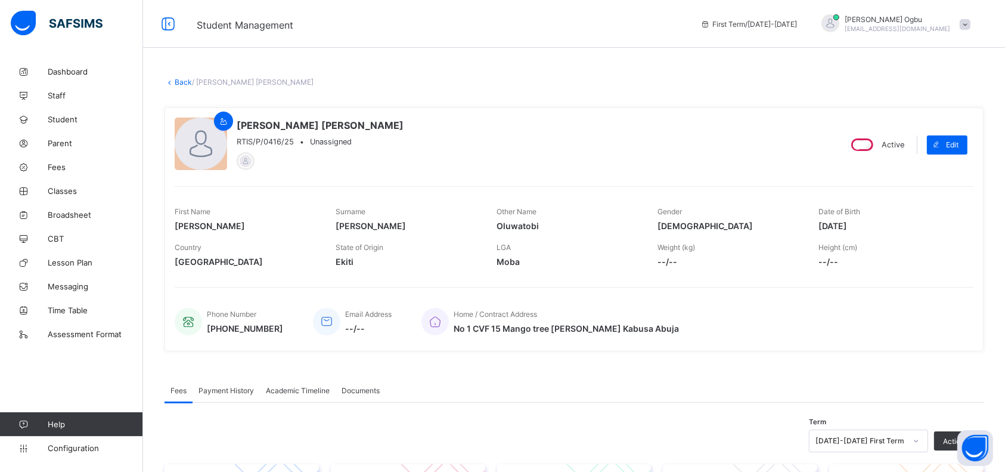
click at [180, 83] on link "Back" at bounding box center [183, 82] width 17 height 9
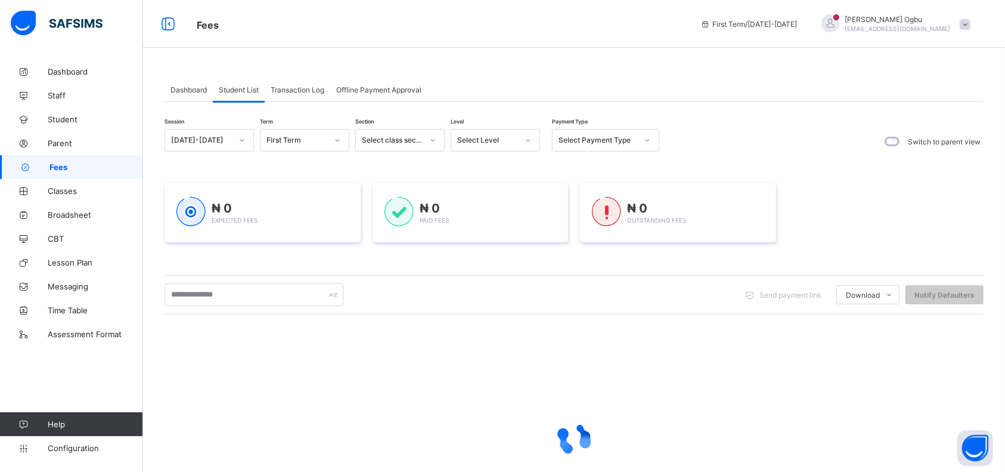
click at [736, 137] on div "Session 2025-2026 Term First Term Section Select class section Level Select Lev…" at bounding box center [574, 141] width 819 height 25
click at [191, 86] on span "Dashboard" at bounding box center [189, 89] width 36 height 9
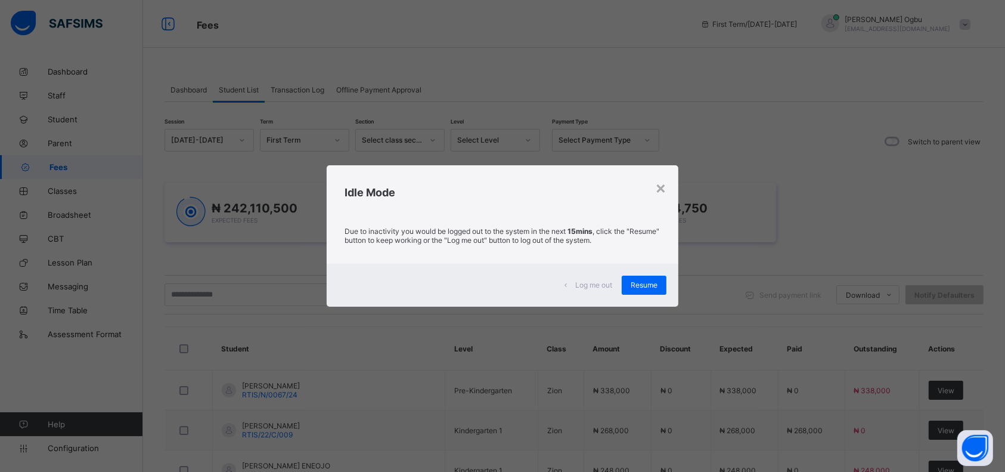
click at [635, 282] on span "Resume" at bounding box center [644, 284] width 27 height 9
